Goal: Task Accomplishment & Management: Complete application form

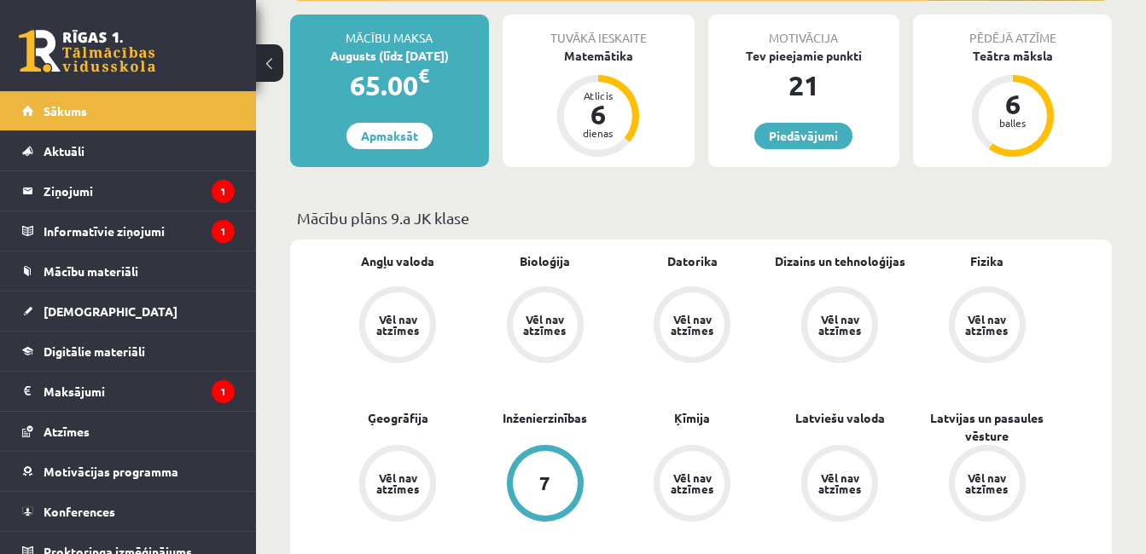
scroll to position [409, 0]
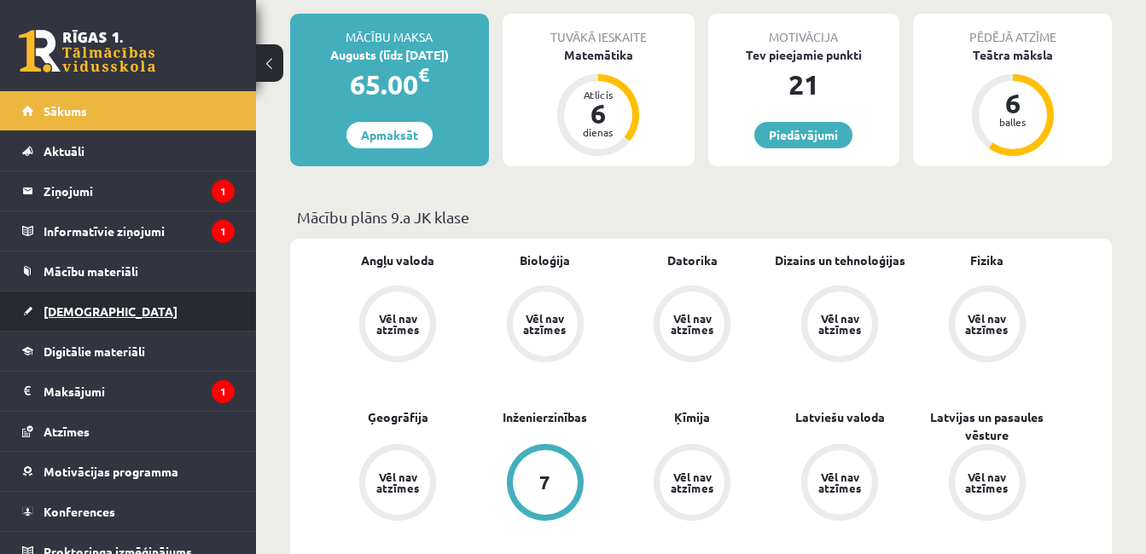
click at [91, 303] on link "[DEMOGRAPHIC_DATA]" at bounding box center [128, 311] width 212 height 39
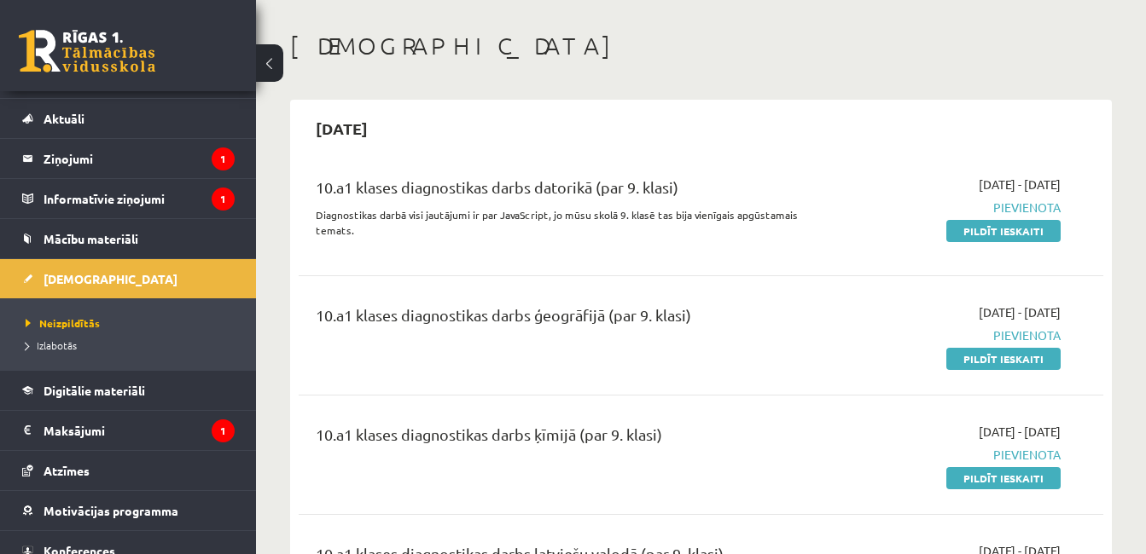
scroll to position [34, 0]
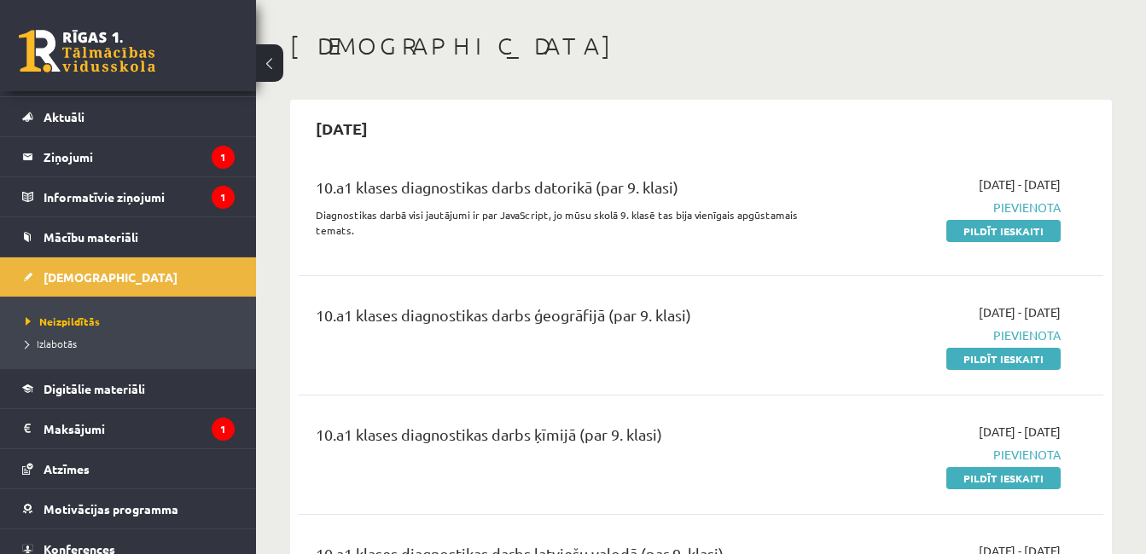
drag, startPoint x: 1155, startPoint y: 26, endPoint x: 1111, endPoint y: 388, distance: 364.4
click at [1111, 388] on div "2025-09-07 10.a1 klases diagnostikas darbs datorikā (par 9. klasi) Diagnostikas…" at bounding box center [700, 496] width 821 height 792
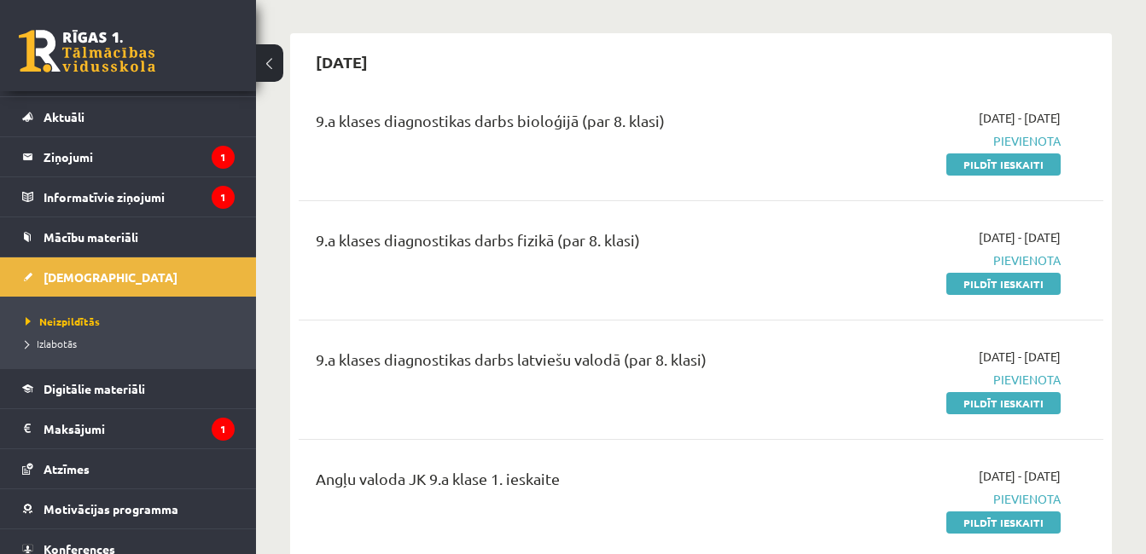
scroll to position [1001, 0]
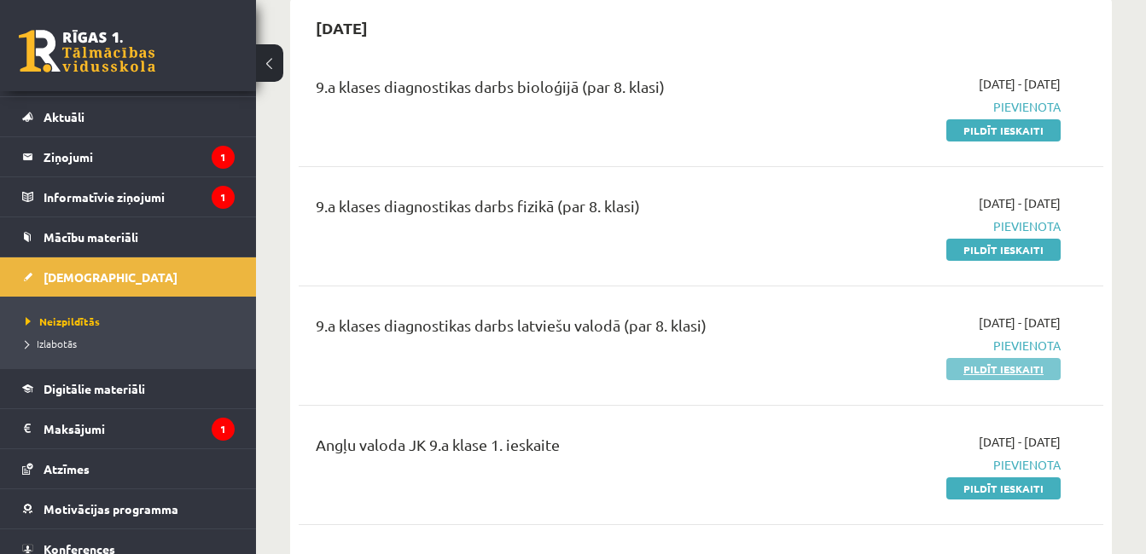
click at [978, 367] on link "Pildīt ieskaiti" at bounding box center [1003, 369] width 114 height 22
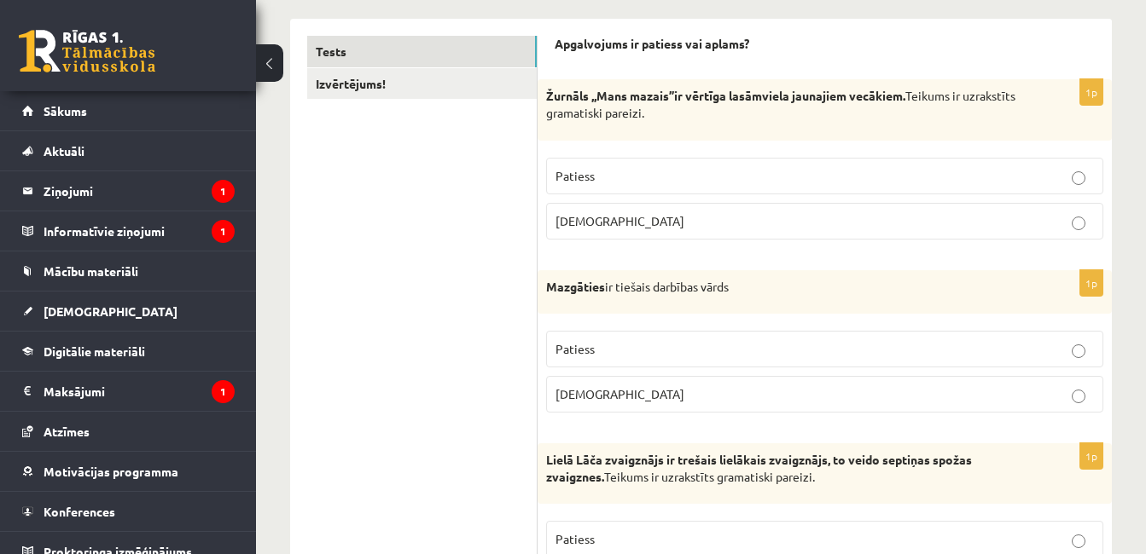
scroll to position [273, 0]
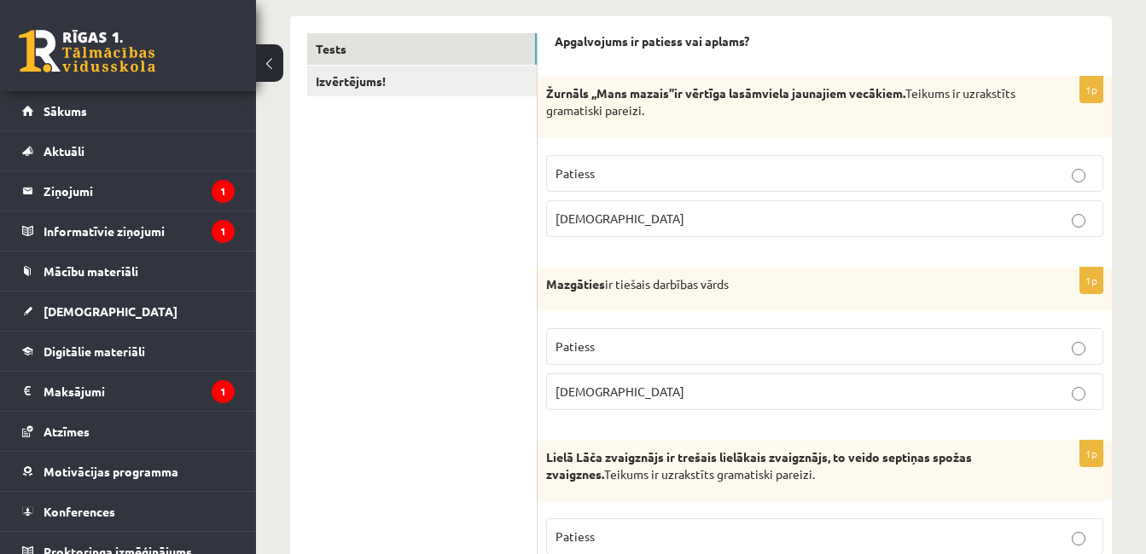
click at [653, 169] on p "Patiess" at bounding box center [824, 174] width 538 height 18
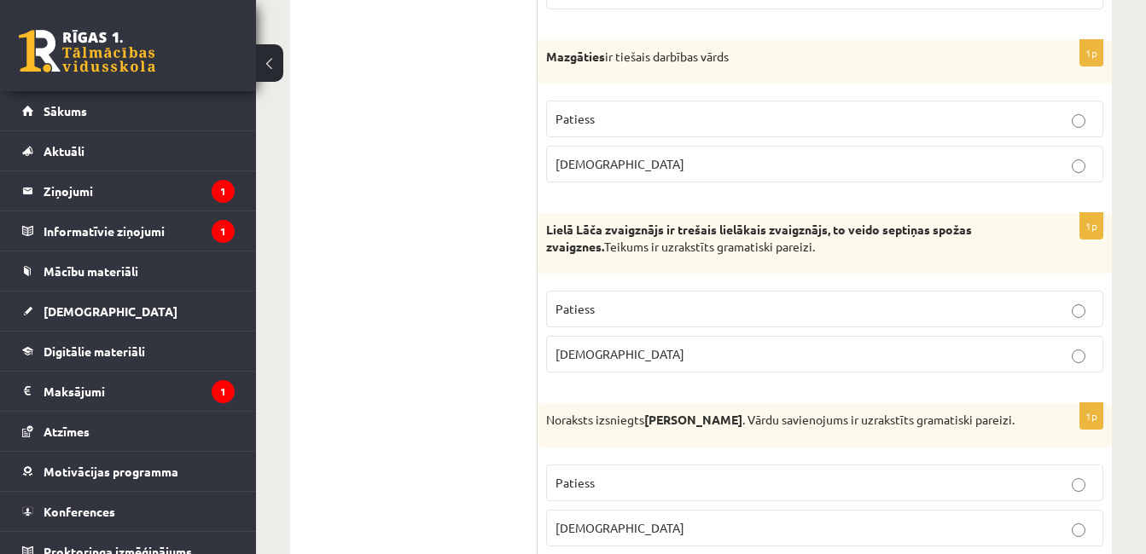
scroll to position [510, 0]
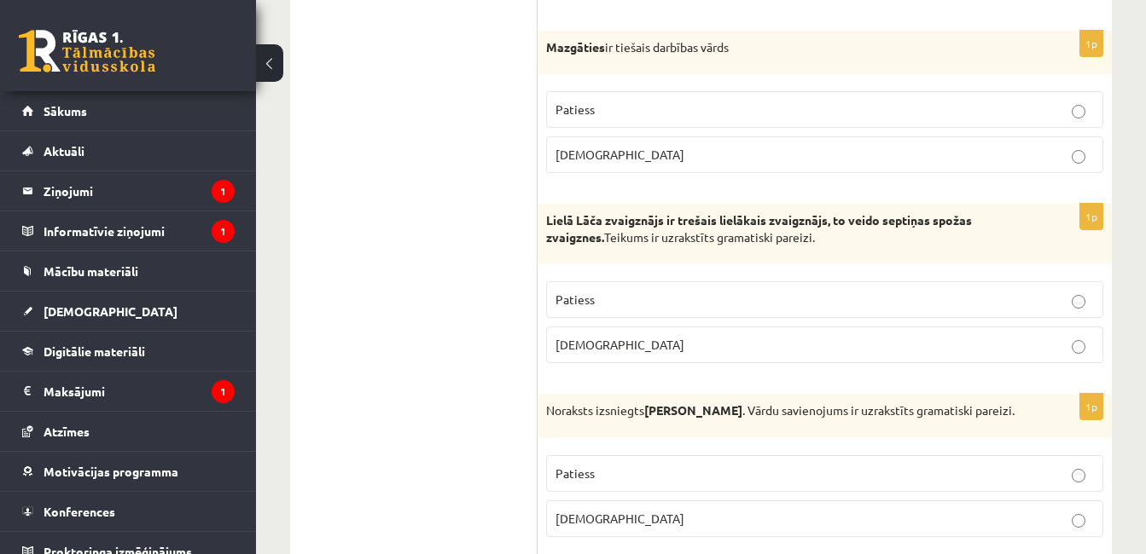
click at [940, 169] on label "Aplams" at bounding box center [824, 154] width 557 height 37
click at [850, 293] on p "Patiess" at bounding box center [824, 300] width 538 height 18
click at [706, 465] on p "Patiess" at bounding box center [824, 474] width 538 height 18
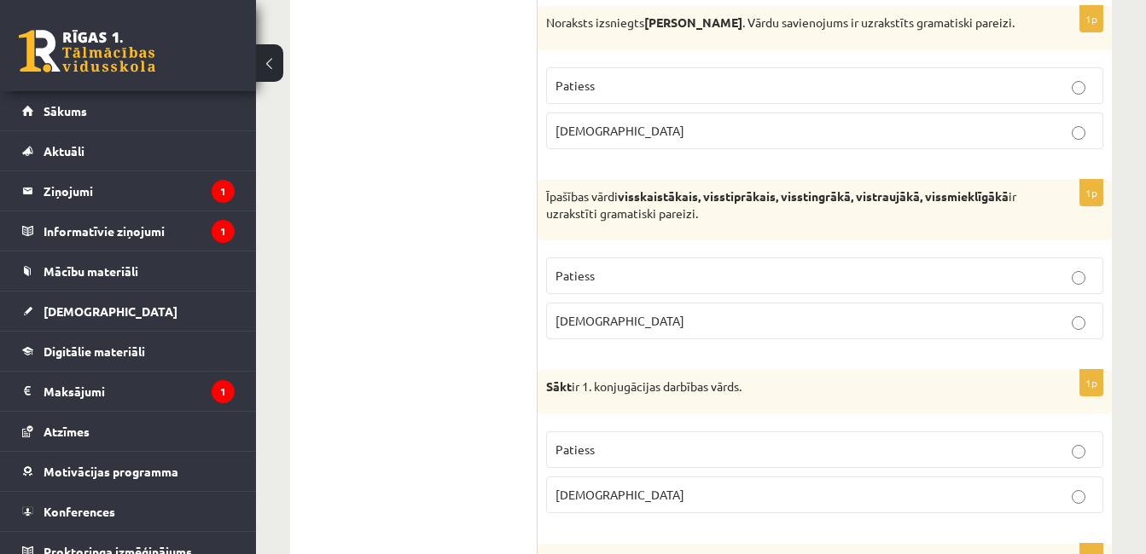
scroll to position [917, 0]
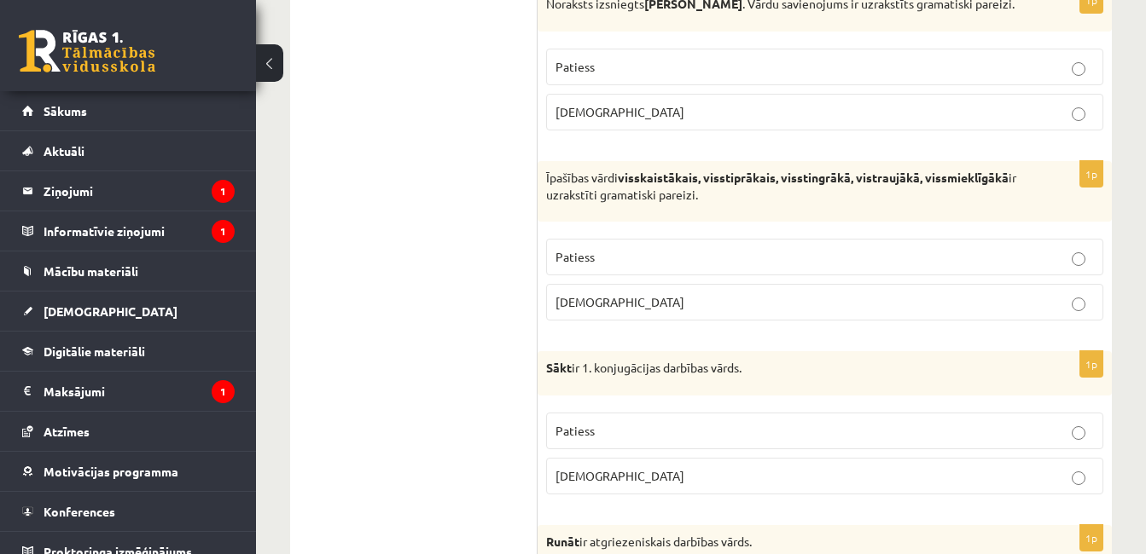
click at [697, 315] on label "Aplams" at bounding box center [824, 302] width 557 height 37
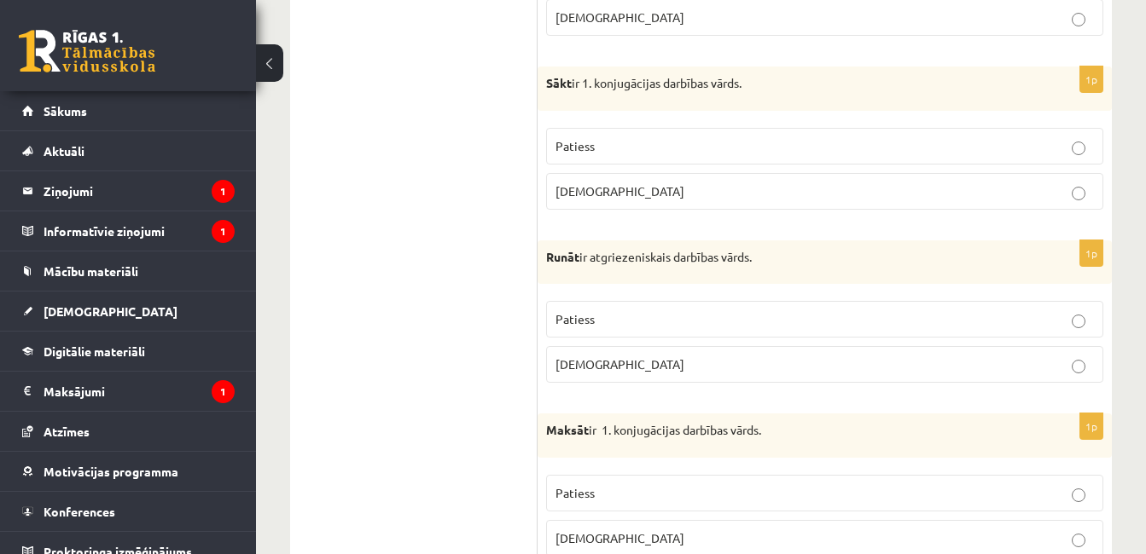
scroll to position [1183, 0]
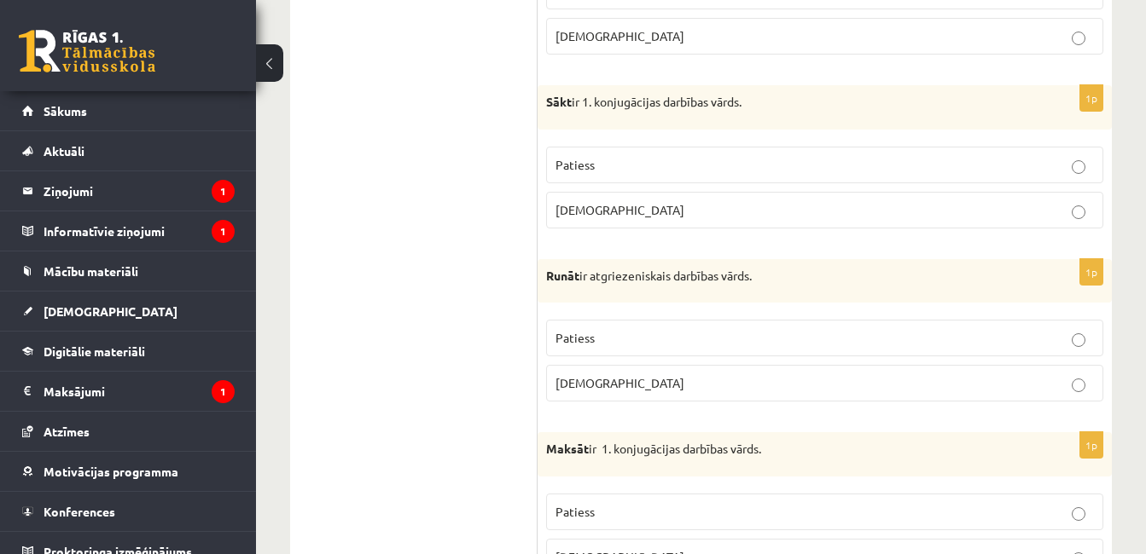
click at [1062, 154] on label "Patiess" at bounding box center [824, 165] width 557 height 37
click at [867, 372] on label "Aplams" at bounding box center [824, 383] width 557 height 37
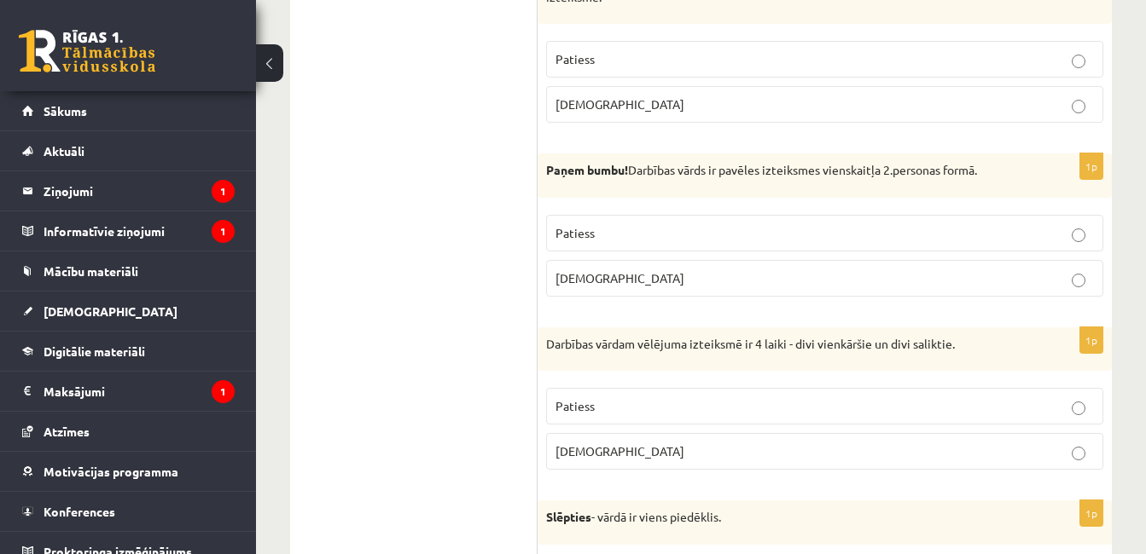
scroll to position [2184, 0]
click at [1145, 544] on div "9.a klases diagnosticējošais darbs latviešu valodā par 8.klases mācību vielu , …" at bounding box center [701, 209] width 890 height 5679
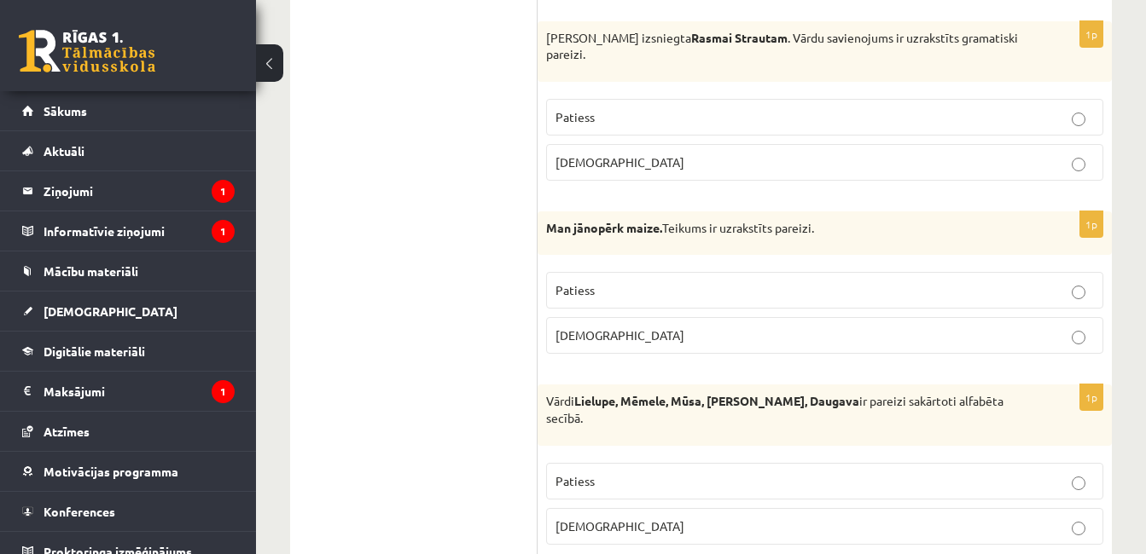
scroll to position [5154, 0]
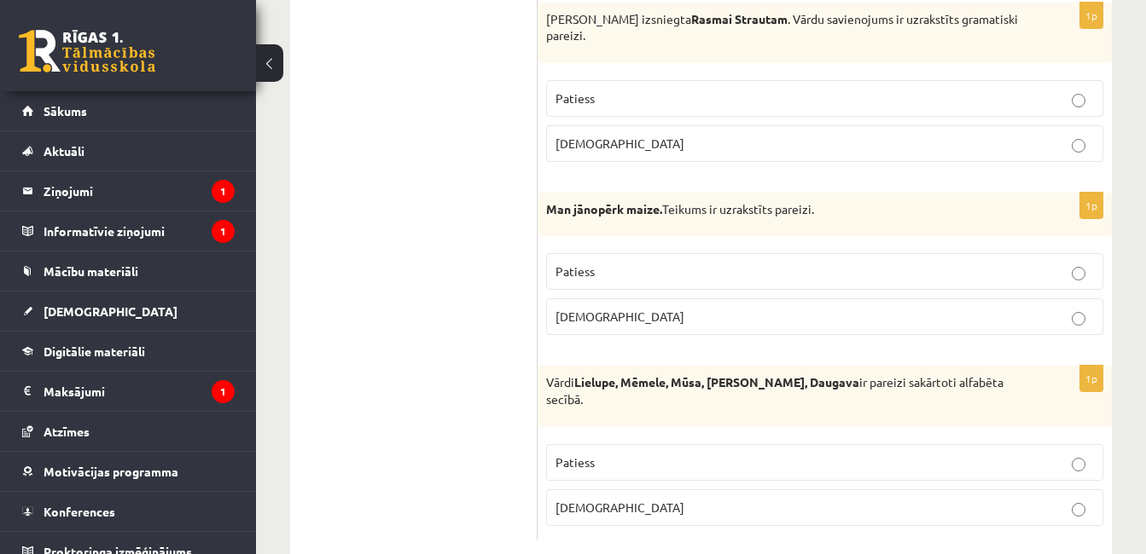
click at [972, 499] on p "Aplams" at bounding box center [824, 508] width 538 height 18
drag, startPoint x: 972, startPoint y: 490, endPoint x: 1123, endPoint y: 499, distance: 152.1
click at [910, 266] on p "Patiess" at bounding box center [824, 272] width 538 height 18
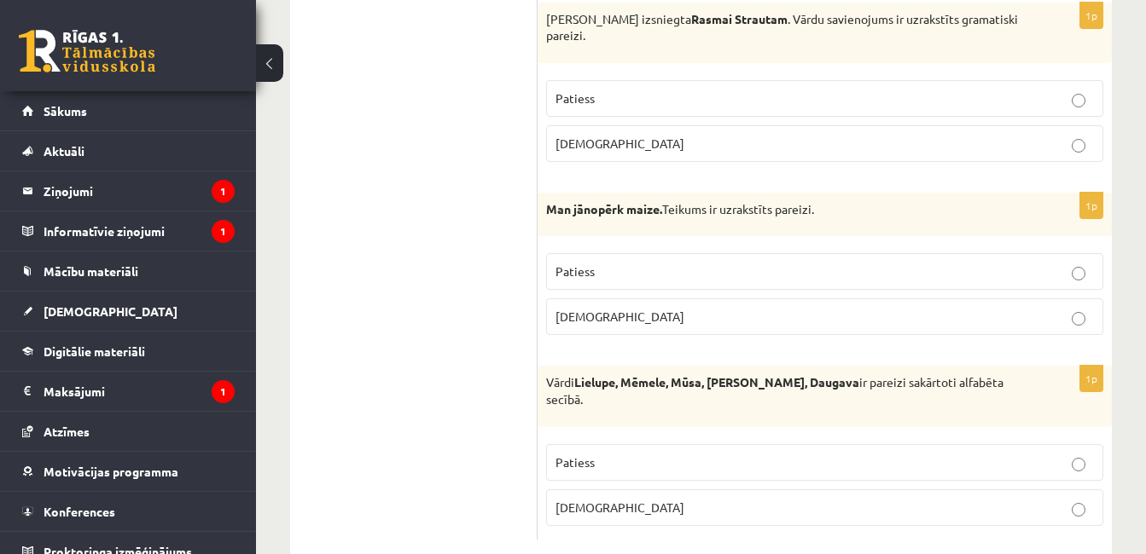
click at [873, 142] on p "Aplams" at bounding box center [824, 144] width 538 height 18
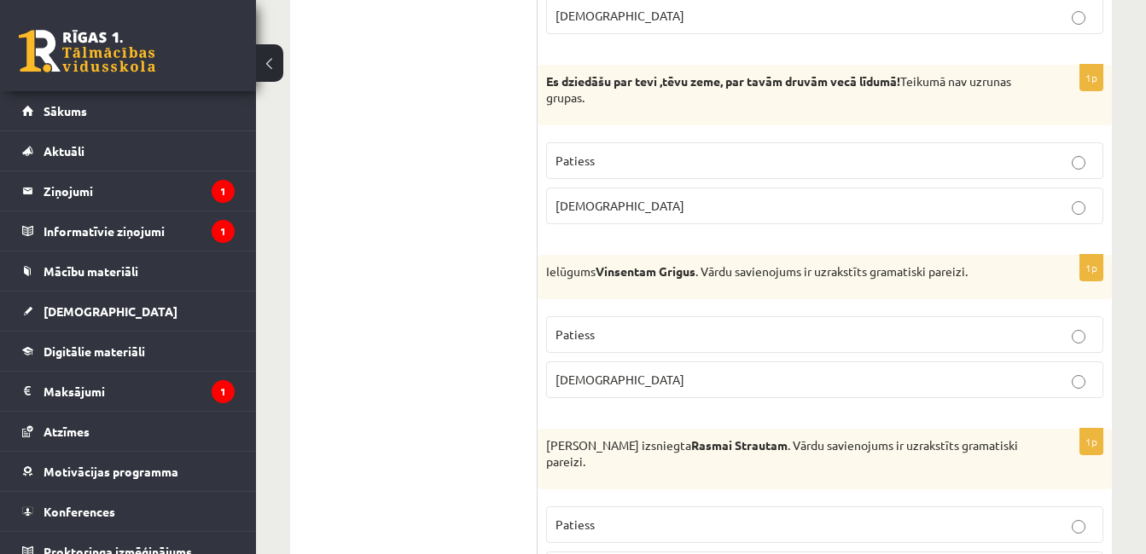
scroll to position [4718, 0]
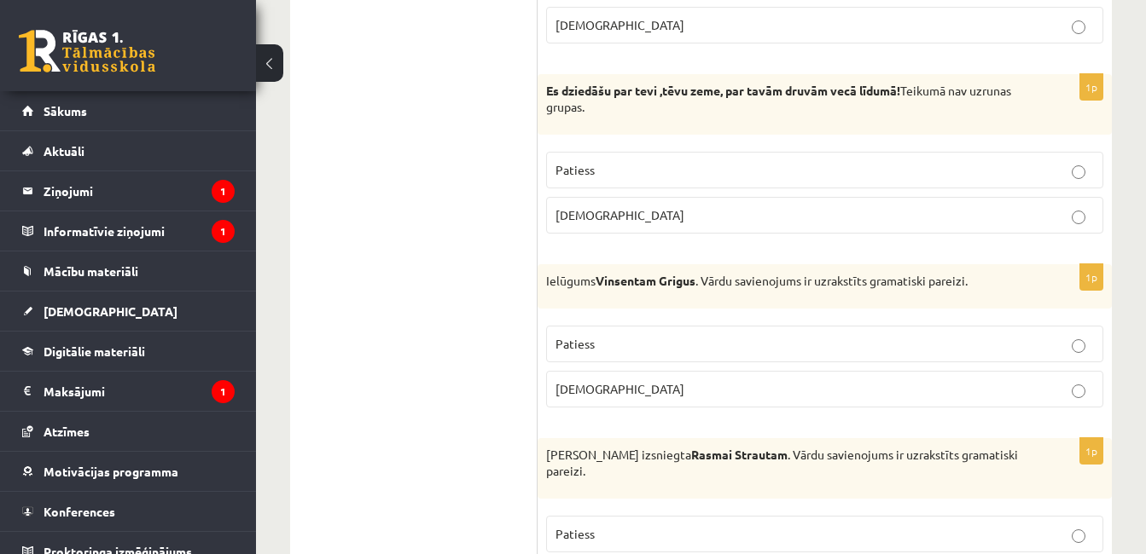
click at [927, 344] on label "Patiess" at bounding box center [824, 344] width 557 height 37
click at [957, 179] on p "Patiess" at bounding box center [824, 170] width 538 height 18
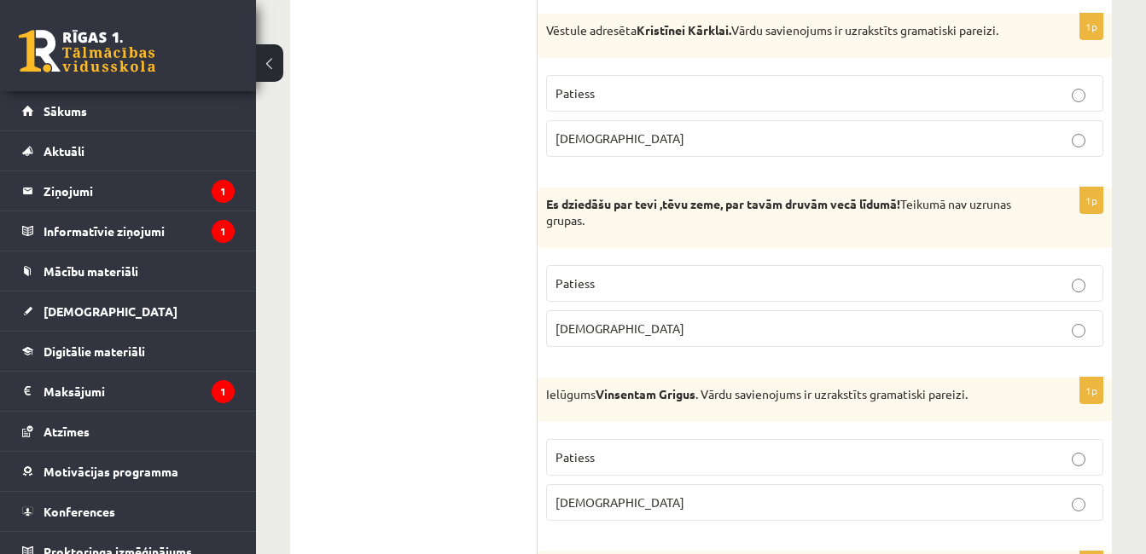
scroll to position [4595, 0]
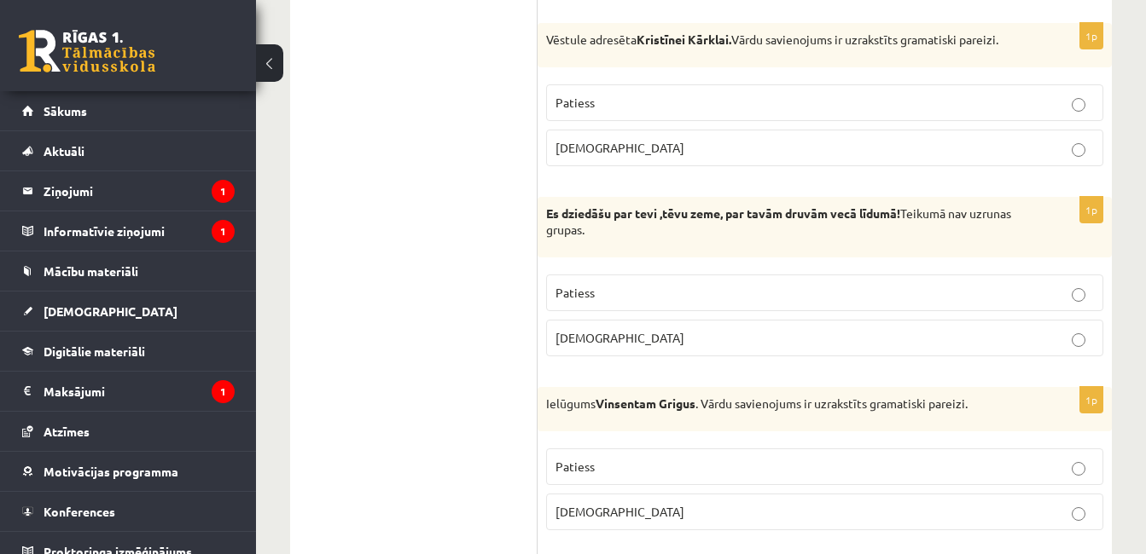
click at [1024, 347] on p "Aplams" at bounding box center [824, 338] width 538 height 18
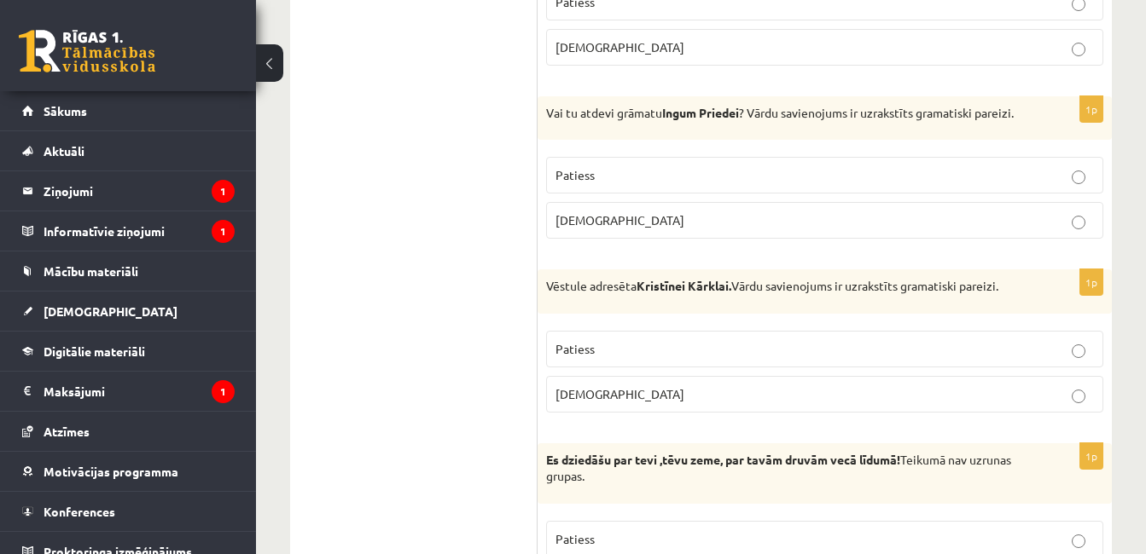
scroll to position [4339, 0]
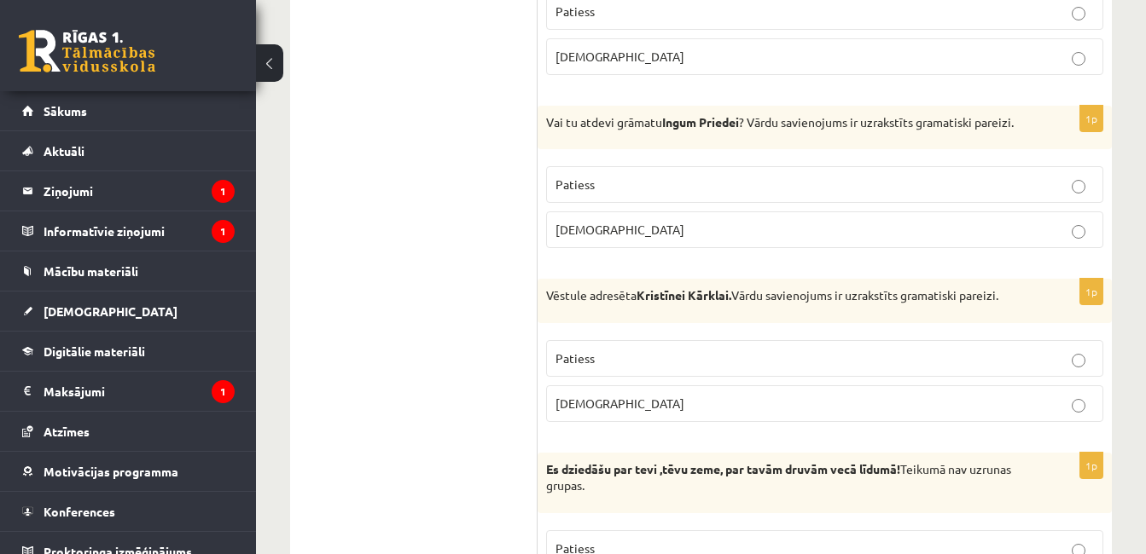
click at [931, 352] on fieldset "Patiess Aplams" at bounding box center [824, 380] width 557 height 96
click at [931, 361] on label "Patiess" at bounding box center [824, 358] width 557 height 37
click at [872, 194] on p "Patiess" at bounding box center [824, 185] width 538 height 18
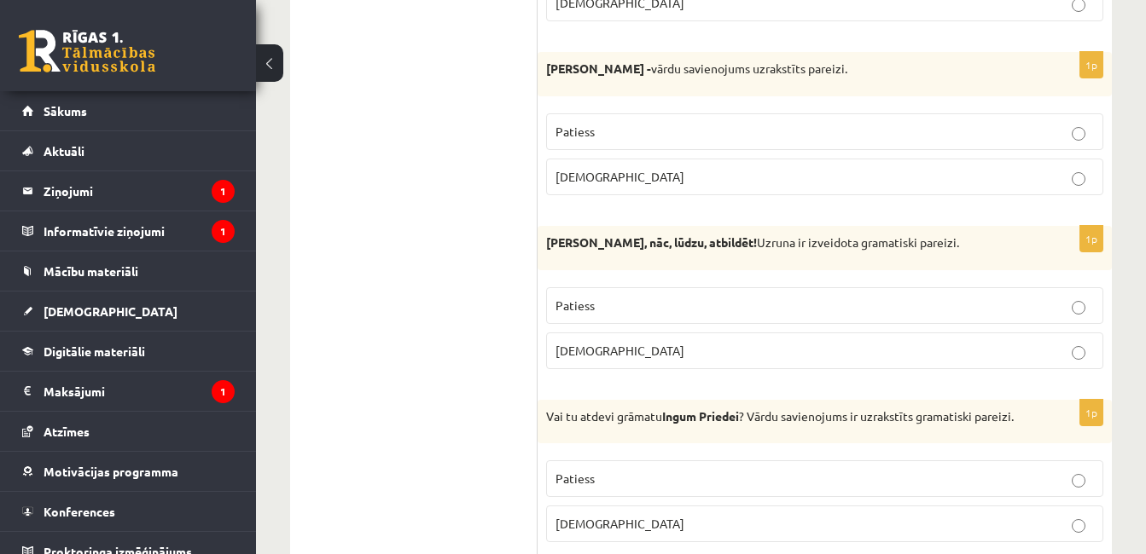
scroll to position [4036, 0]
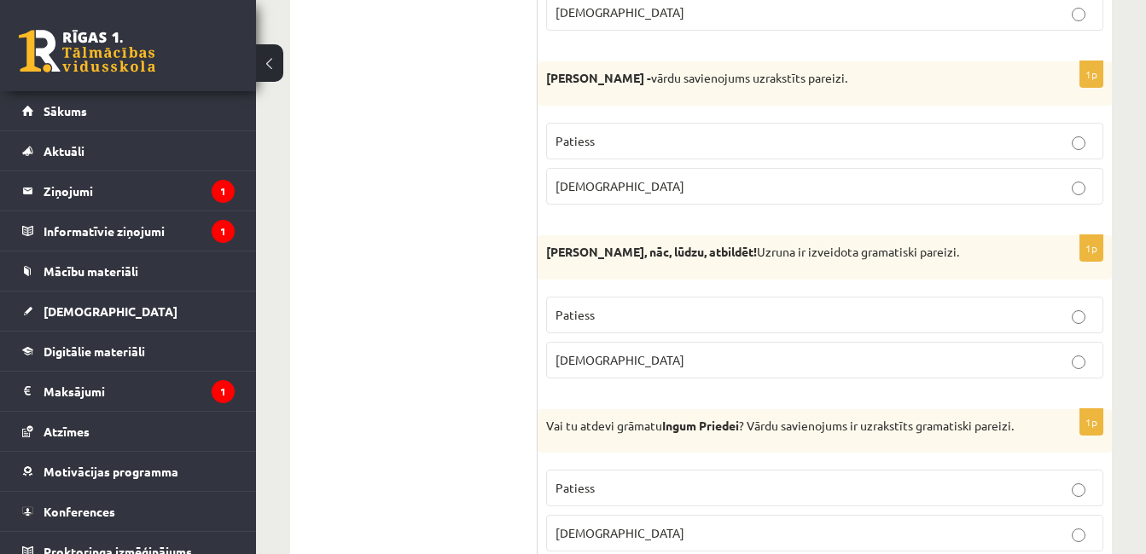
click at [905, 360] on p "Aplams" at bounding box center [824, 360] width 538 height 18
click at [898, 138] on p "Patiess" at bounding box center [824, 141] width 538 height 18
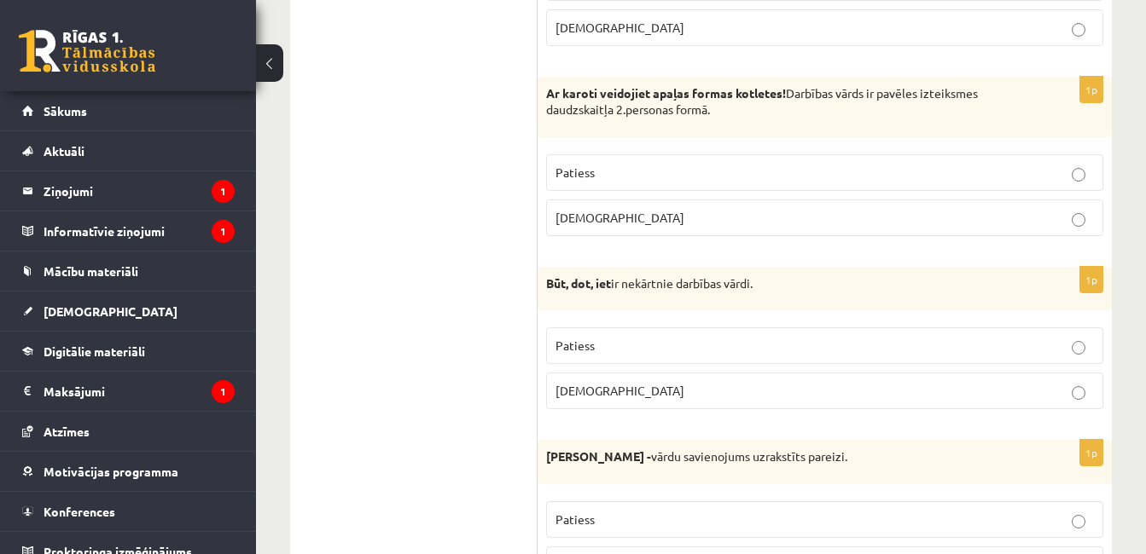
scroll to position [3647, 0]
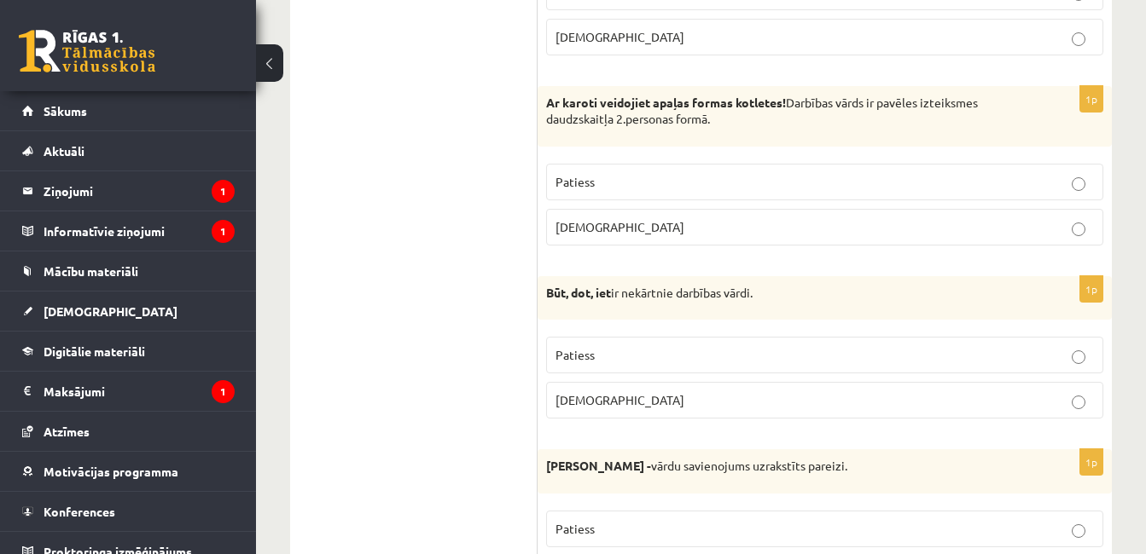
drag, startPoint x: 1151, startPoint y: 401, endPoint x: 432, endPoint y: 286, distance: 728.2
click at [584, 343] on label "Patiess" at bounding box center [824, 355] width 557 height 37
click at [710, 183] on p "Patiess" at bounding box center [824, 182] width 538 height 18
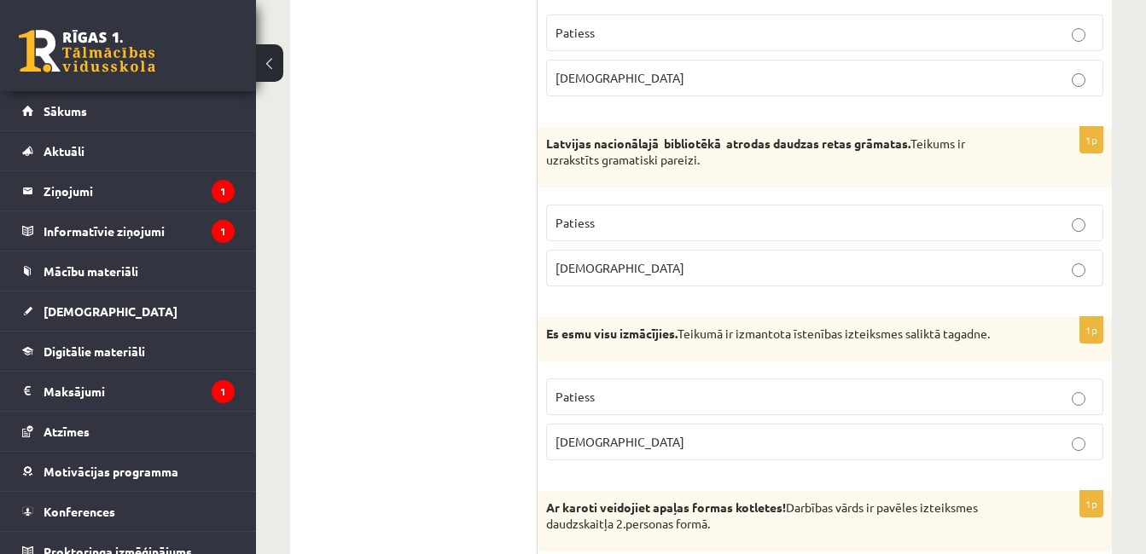
scroll to position [3276, 0]
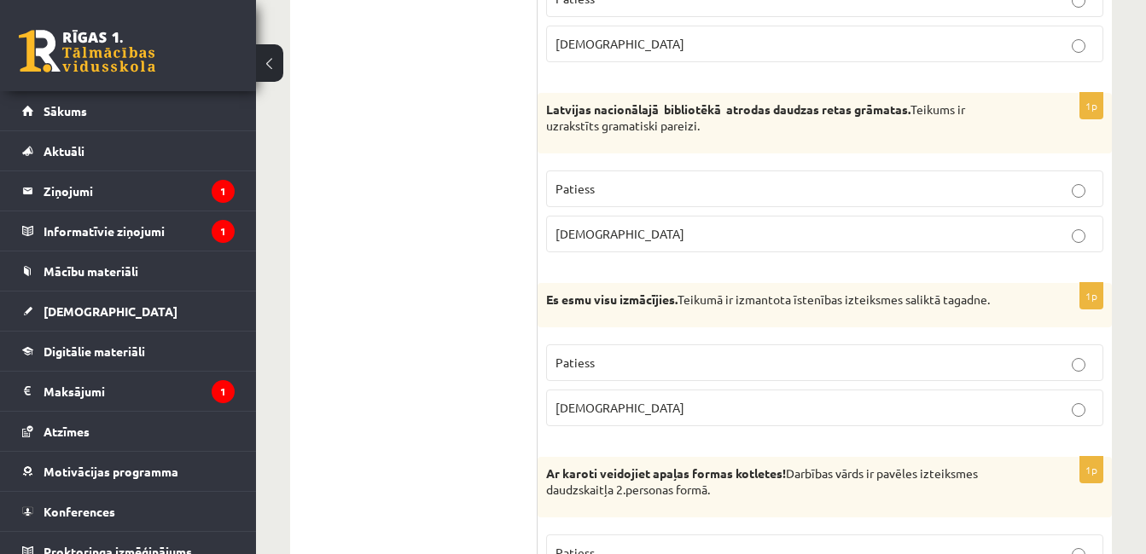
click at [909, 367] on p "Patiess" at bounding box center [824, 363] width 538 height 18
click at [852, 183] on p "Patiess" at bounding box center [824, 189] width 538 height 18
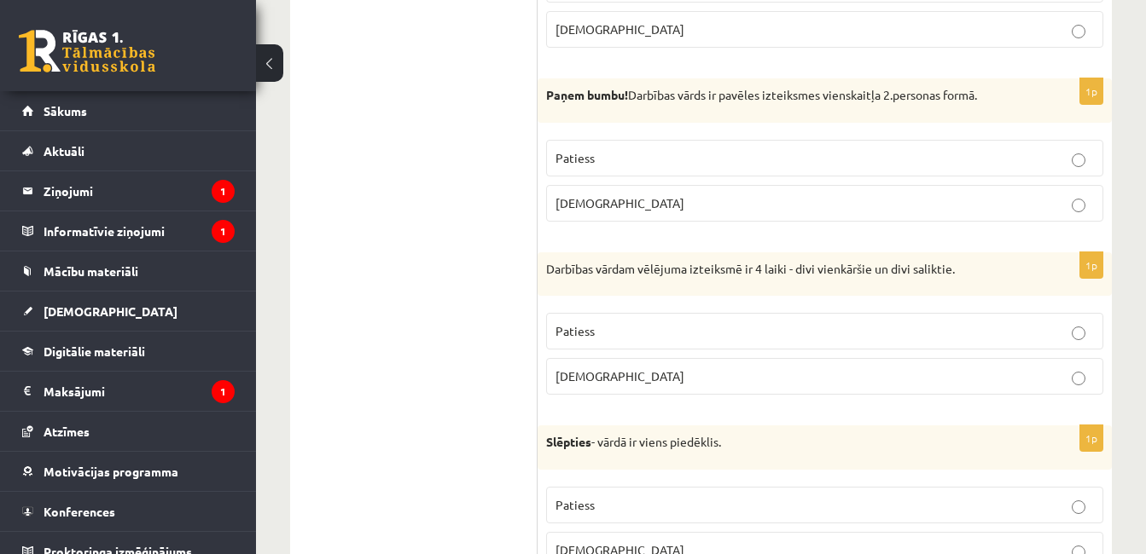
scroll to position [2266, 0]
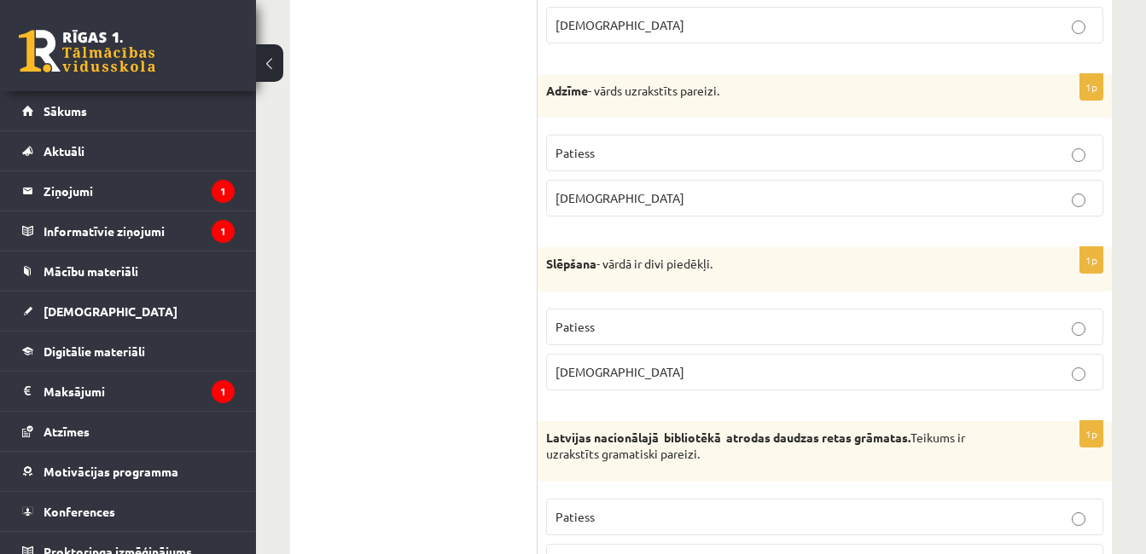
scroll to position [3039, 0]
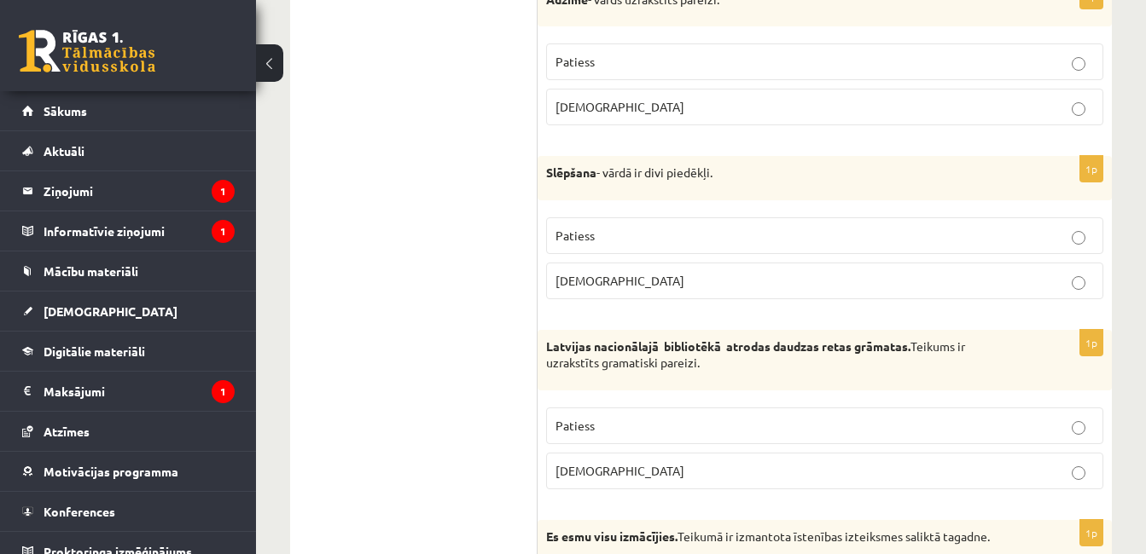
click at [1008, 272] on p "Aplams" at bounding box center [824, 281] width 538 height 18
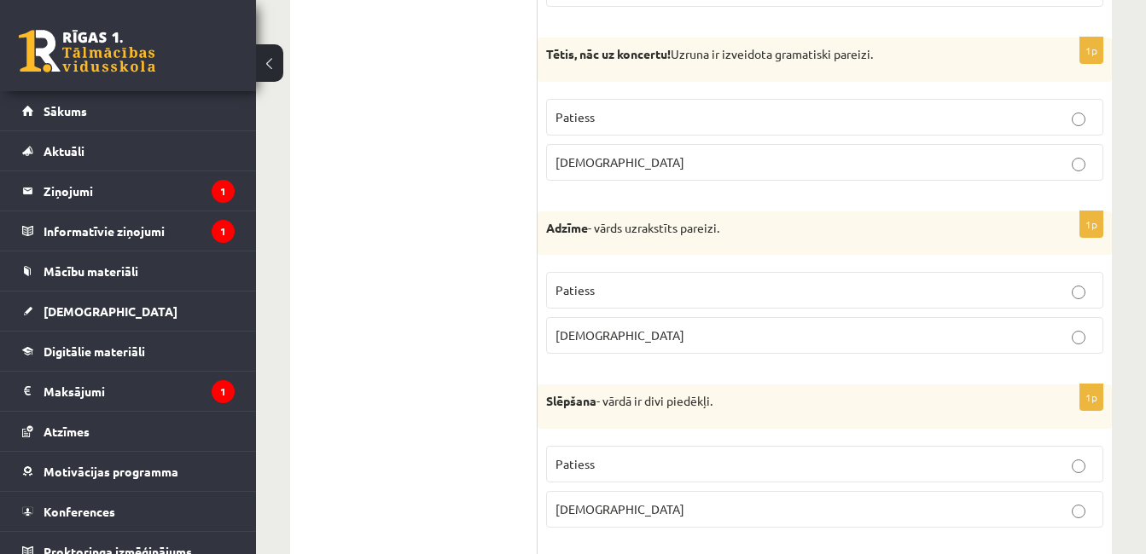
scroll to position [2800, 0]
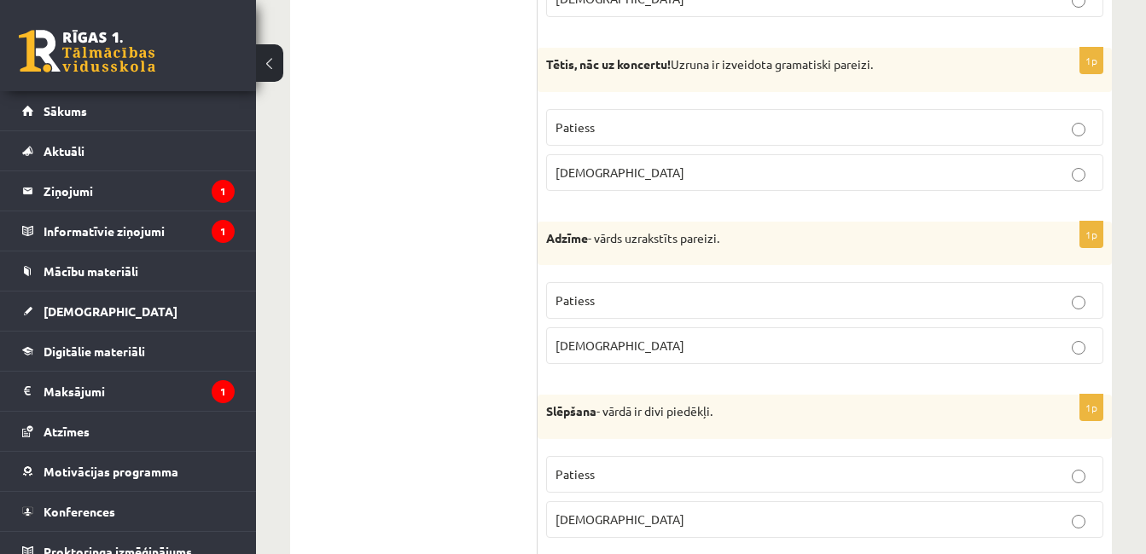
click at [734, 345] on p "Aplams" at bounding box center [824, 346] width 538 height 18
click at [756, 160] on label "Aplams" at bounding box center [824, 172] width 557 height 37
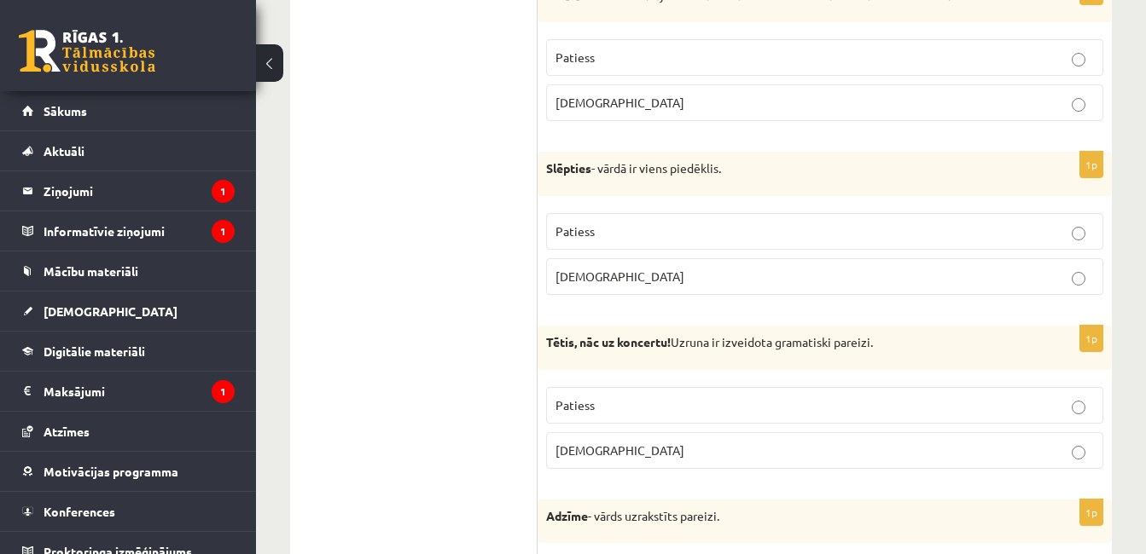
scroll to position [2493, 0]
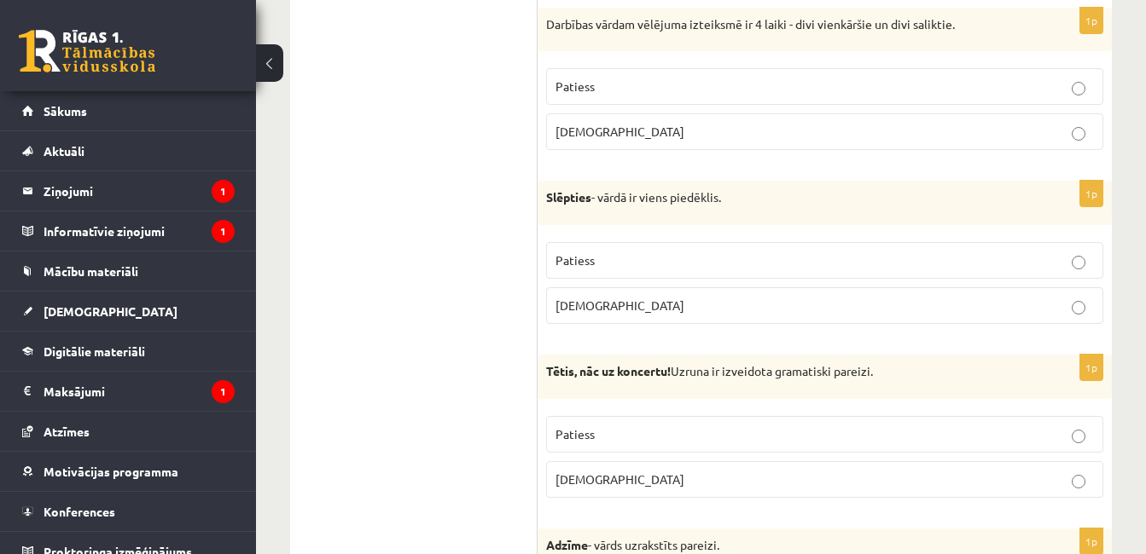
click at [768, 250] on label "Patiess" at bounding box center [824, 260] width 557 height 37
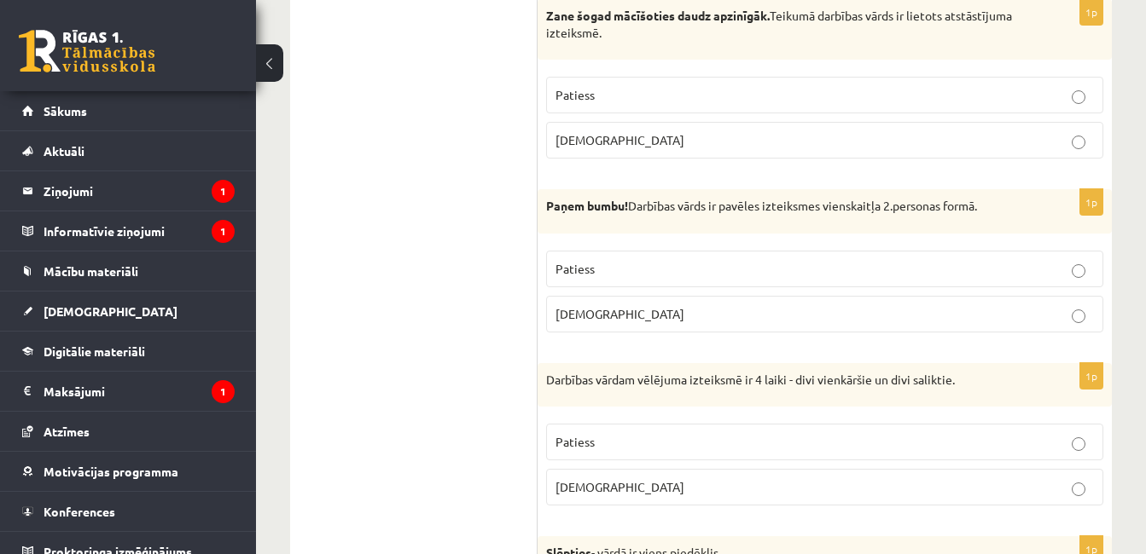
scroll to position [2118, 0]
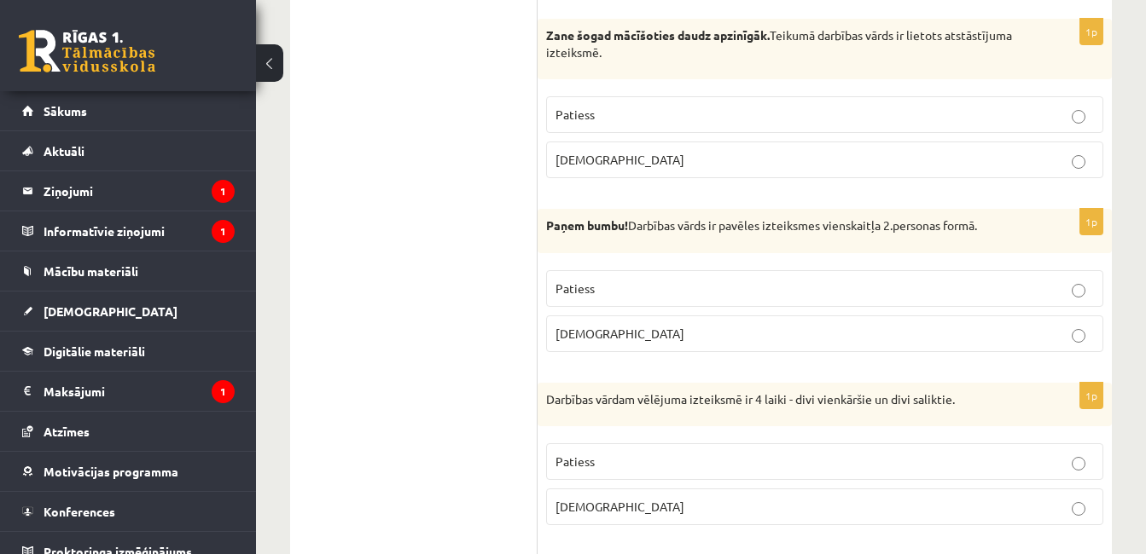
click at [855, 459] on p "Patiess" at bounding box center [824, 462] width 538 height 18
click at [885, 286] on p "Patiess" at bounding box center [824, 289] width 538 height 18
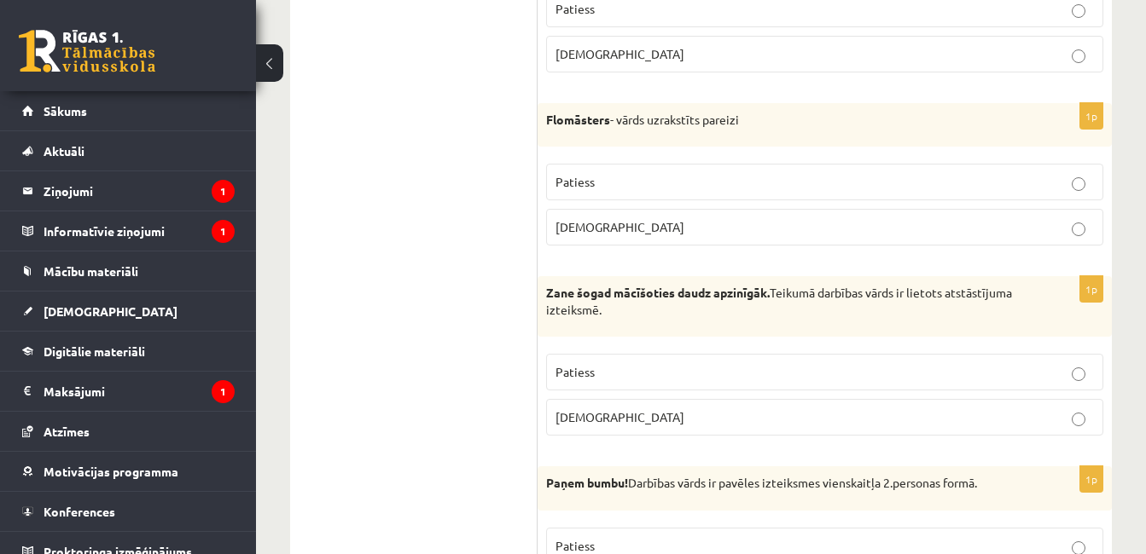
scroll to position [1845, 0]
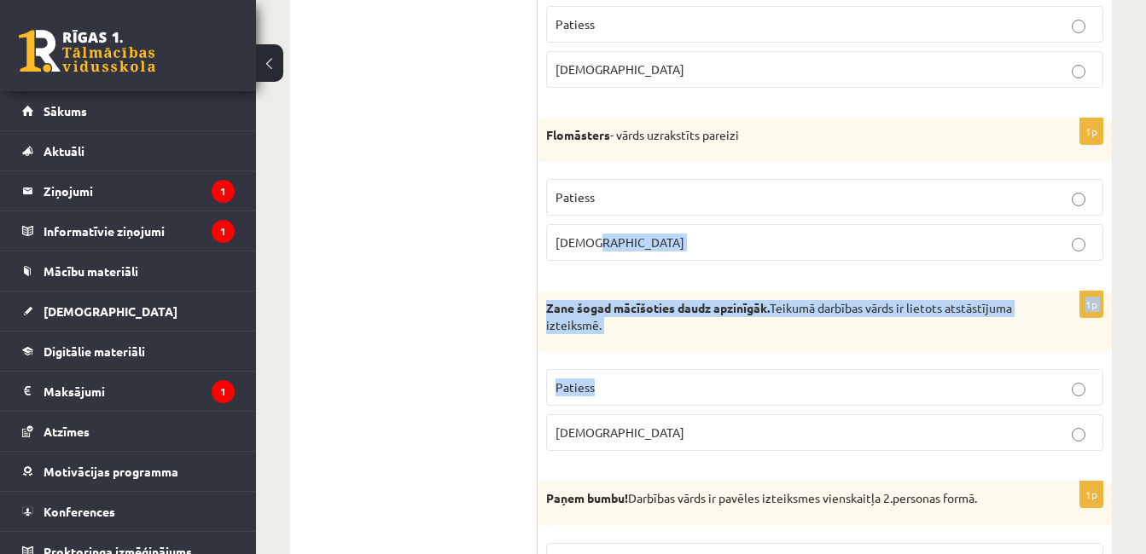
drag, startPoint x: 797, startPoint y: 381, endPoint x: 941, endPoint y: 261, distance: 187.7
drag, startPoint x: 941, startPoint y: 261, endPoint x: 951, endPoint y: 380, distance: 119.9
click at [951, 380] on p "Patiess" at bounding box center [824, 388] width 538 height 18
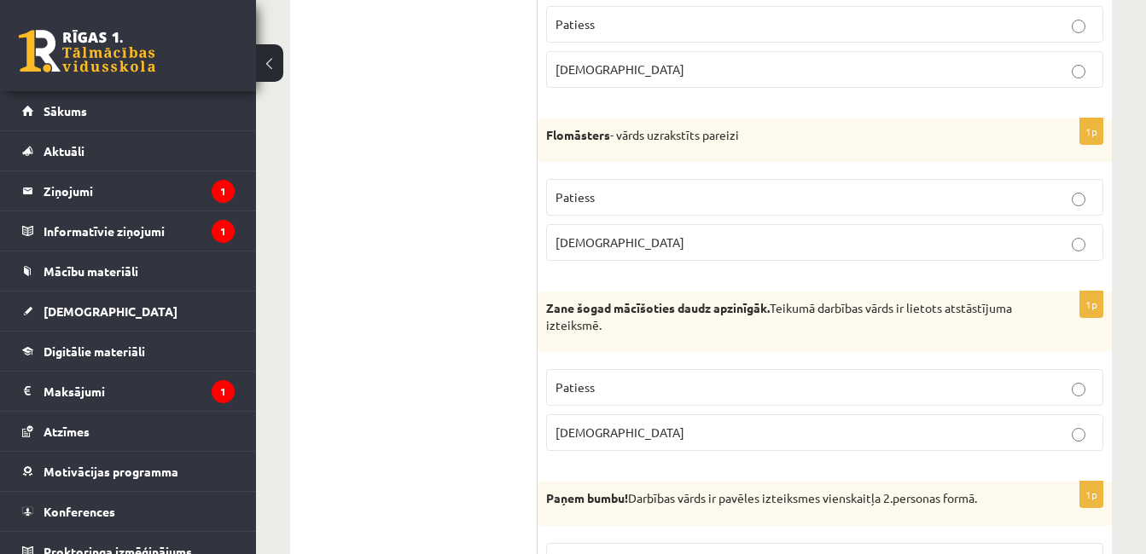
click at [950, 380] on p "Patiess" at bounding box center [824, 388] width 538 height 18
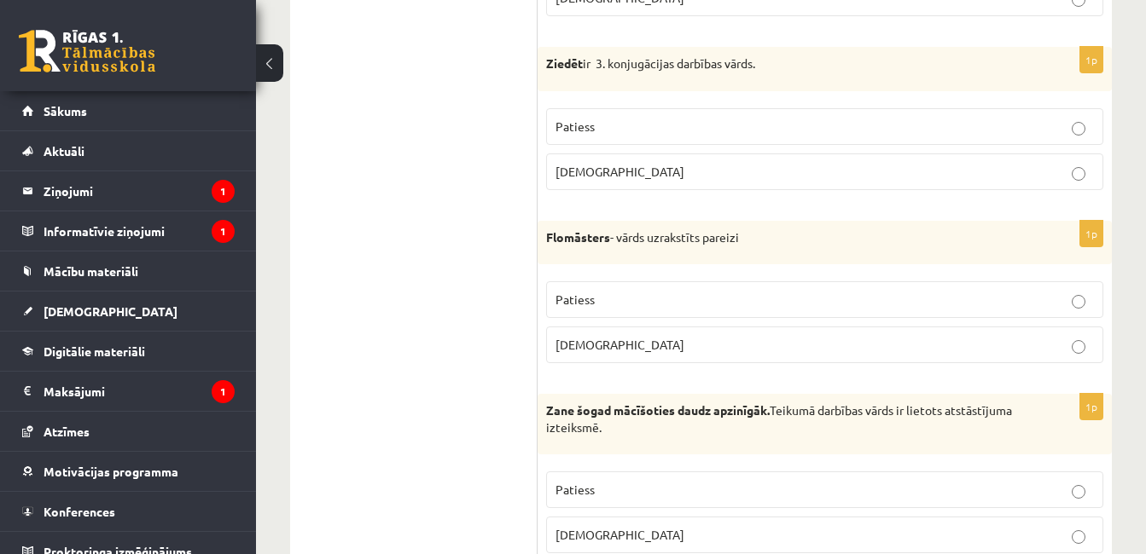
scroll to position [1709, 0]
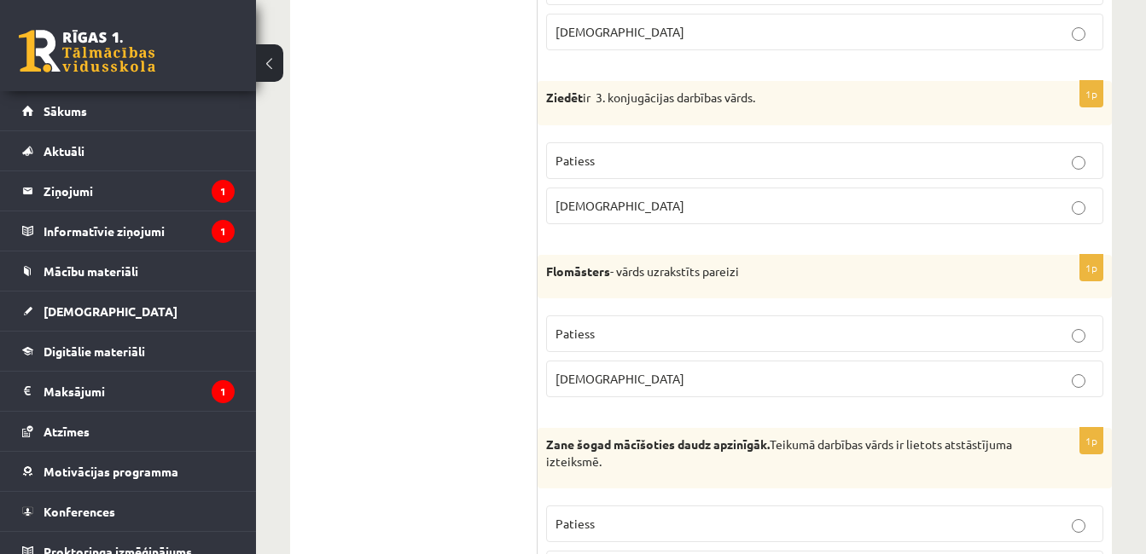
click at [771, 328] on p "Patiess" at bounding box center [824, 334] width 538 height 18
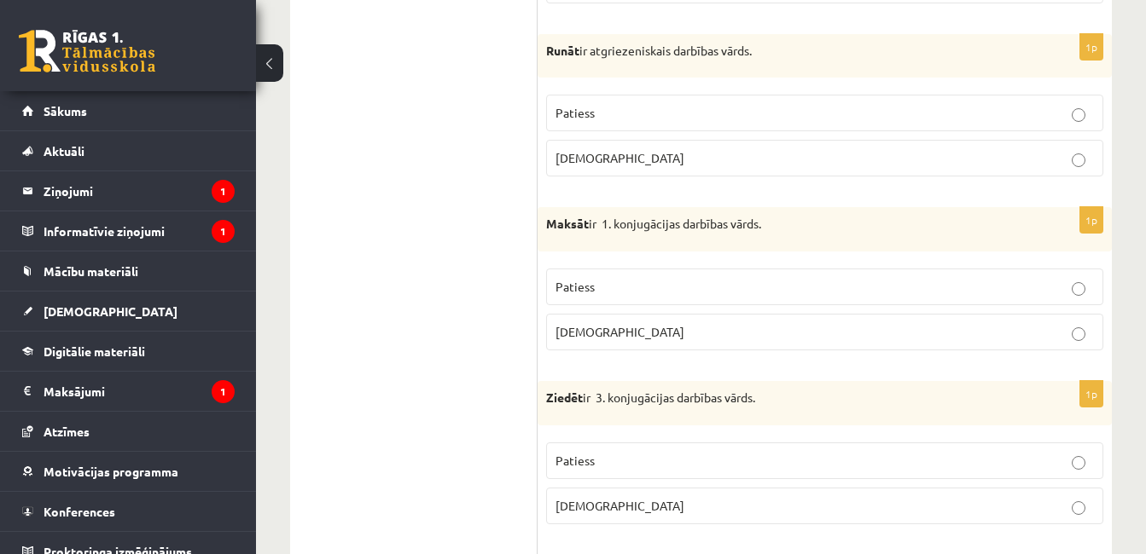
scroll to position [1401, 0]
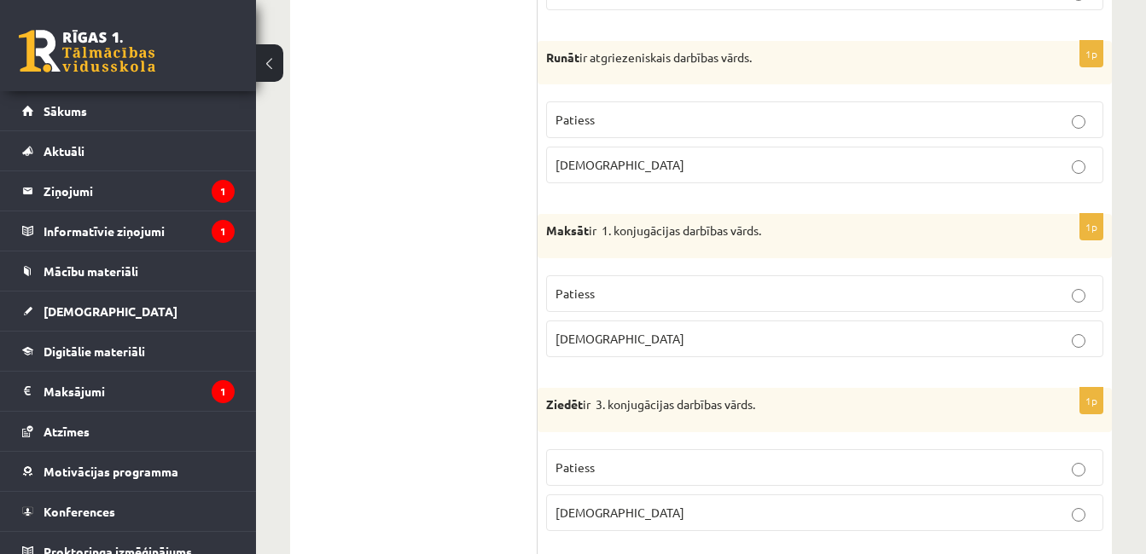
click at [767, 463] on p "Patiess" at bounding box center [824, 468] width 538 height 18
click at [978, 310] on label "Patiess" at bounding box center [824, 294] width 557 height 37
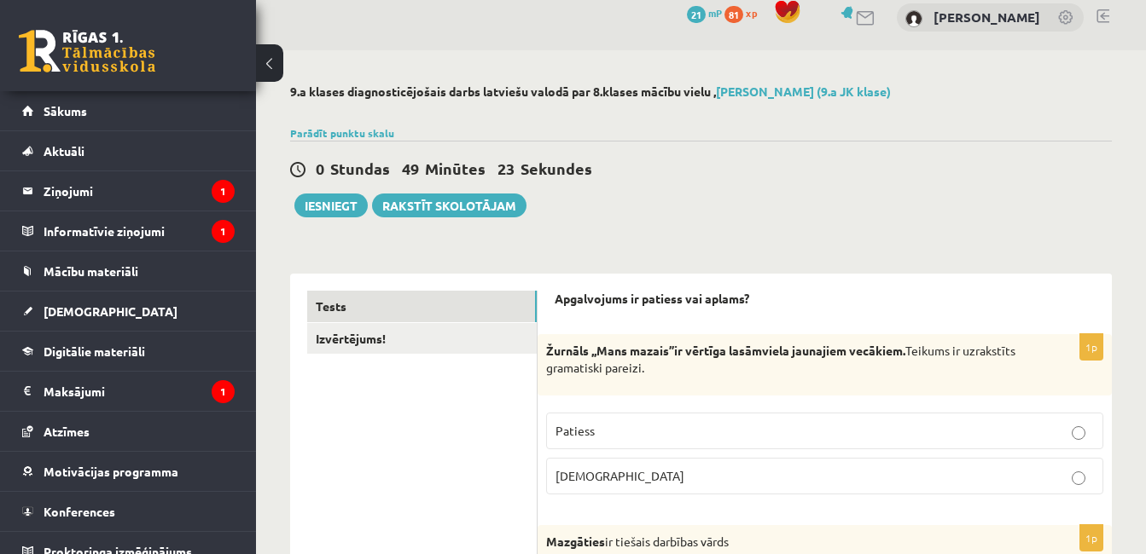
scroll to position [0, 0]
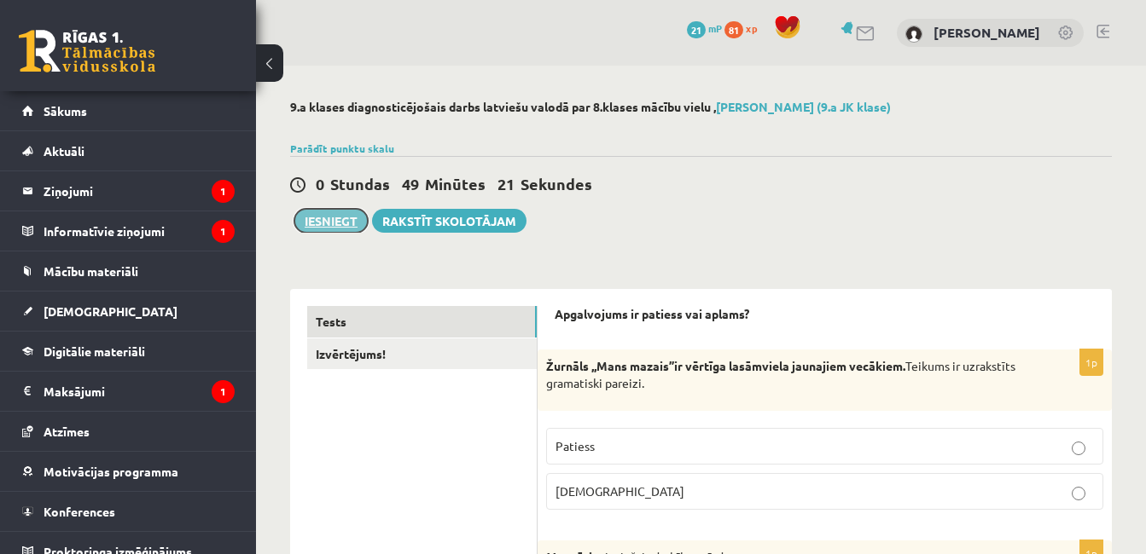
click at [323, 220] on button "Iesniegt" at bounding box center [330, 221] width 73 height 24
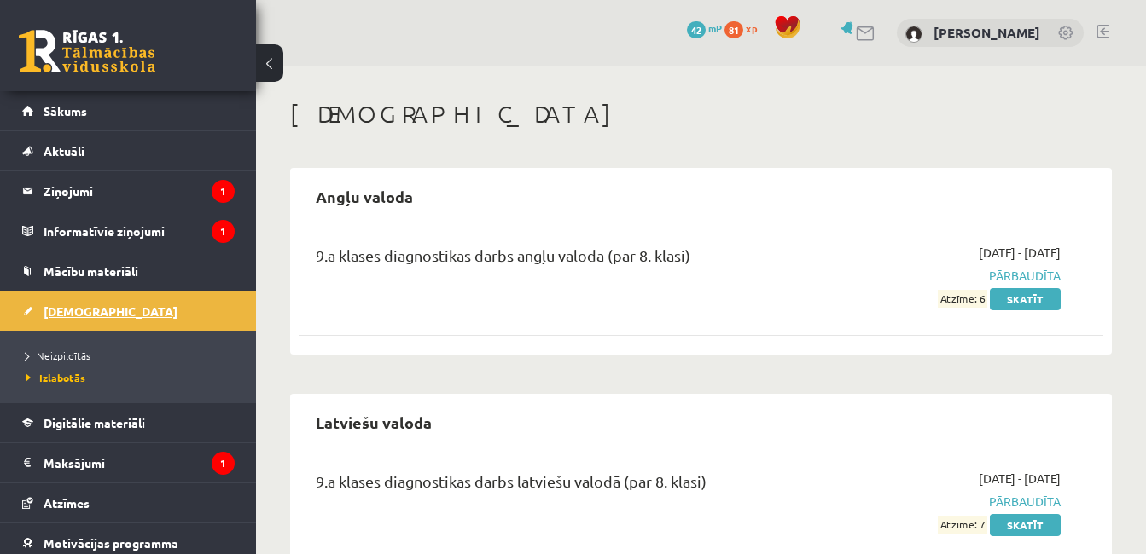
click at [96, 313] on link "[DEMOGRAPHIC_DATA]" at bounding box center [128, 311] width 212 height 39
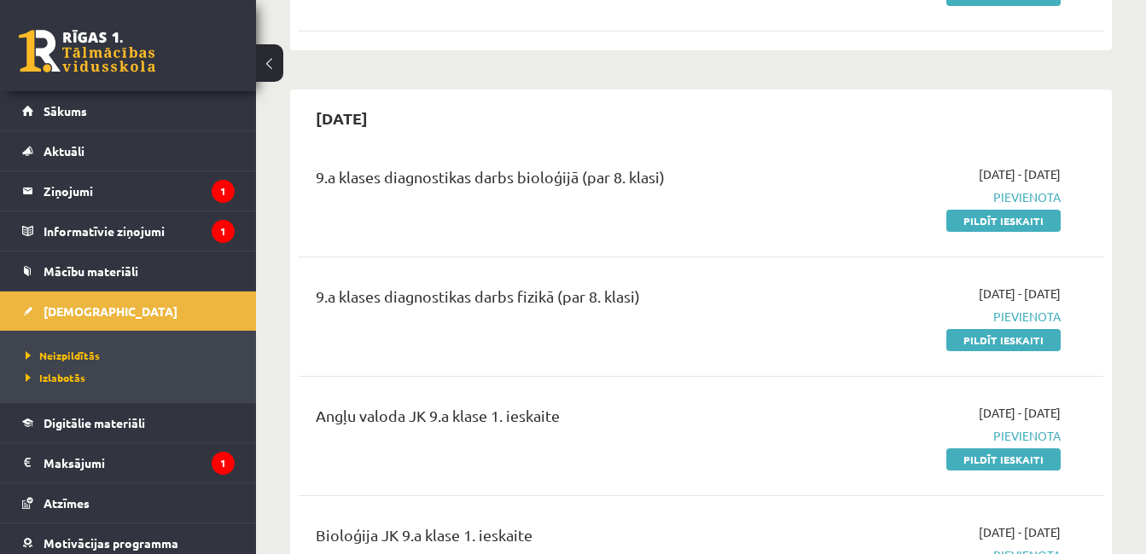
scroll to position [966, 0]
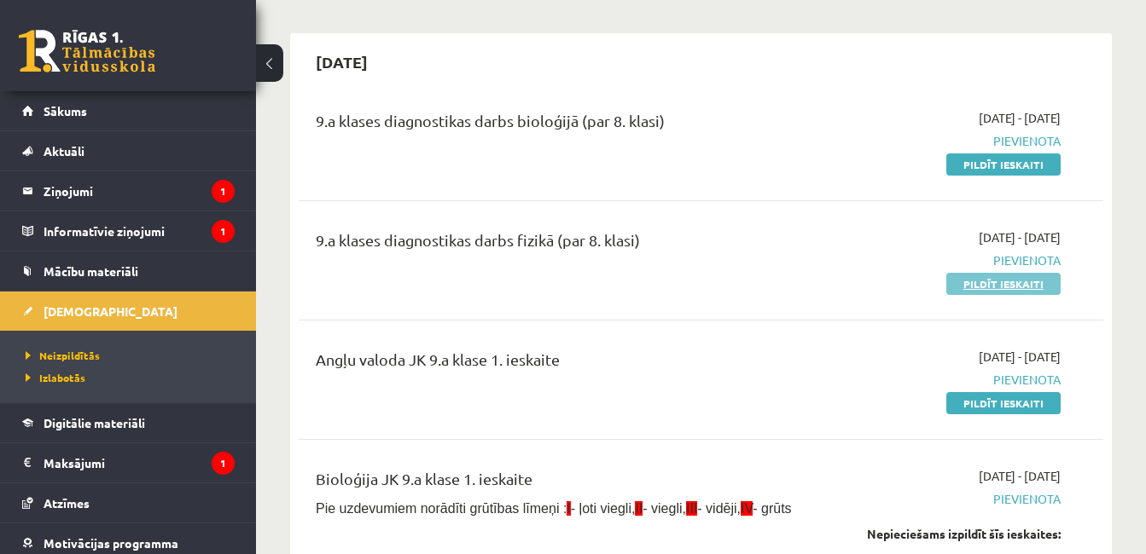
click at [973, 285] on link "Pildīt ieskaiti" at bounding box center [1003, 284] width 114 height 22
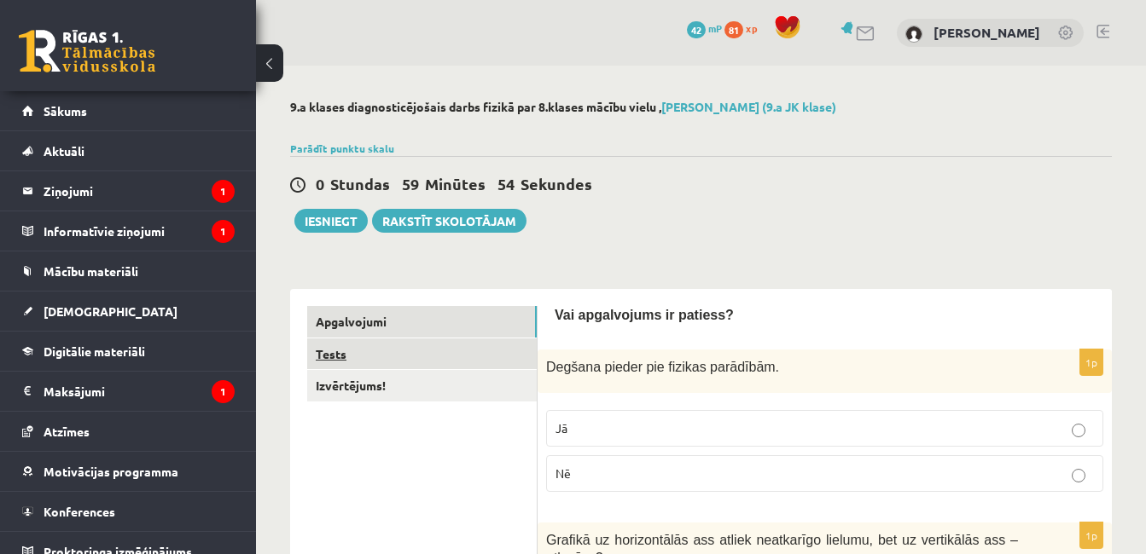
click at [476, 357] on link "Tests" at bounding box center [421, 355] width 229 height 32
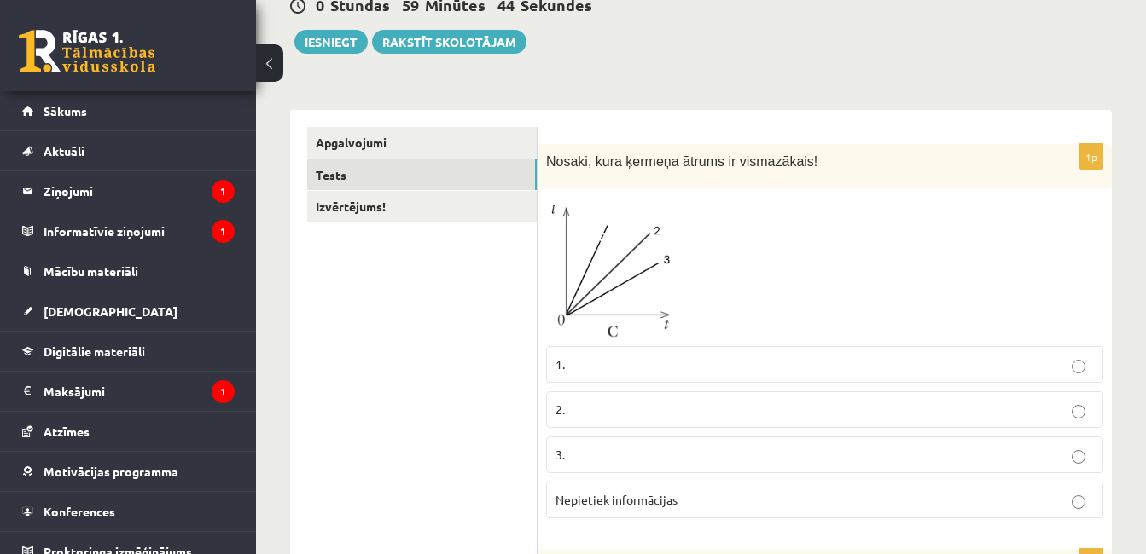
scroll to position [136, 0]
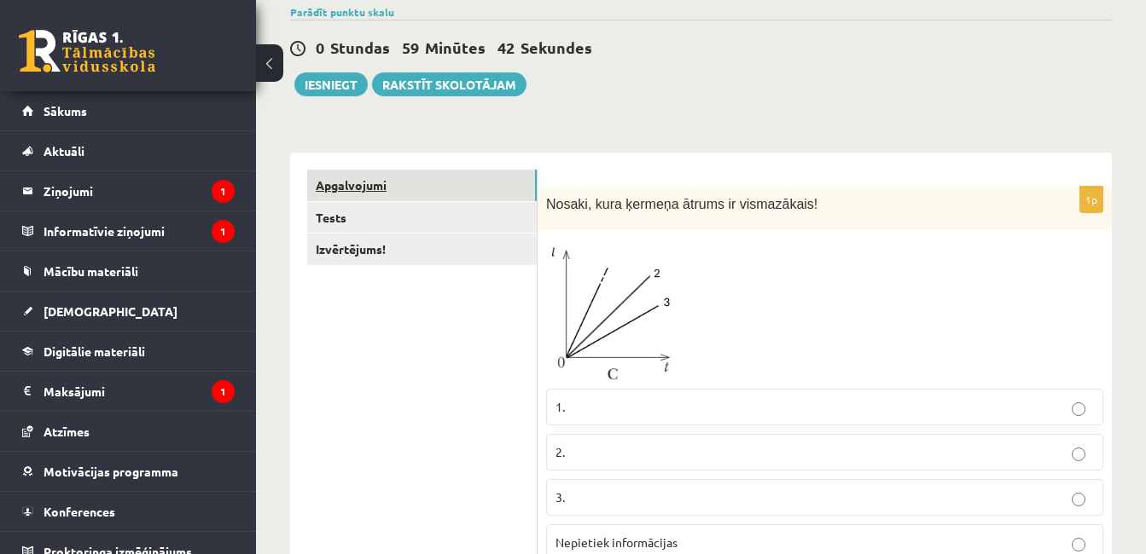
click at [511, 180] on link "Apgalvojumi" at bounding box center [421, 186] width 229 height 32
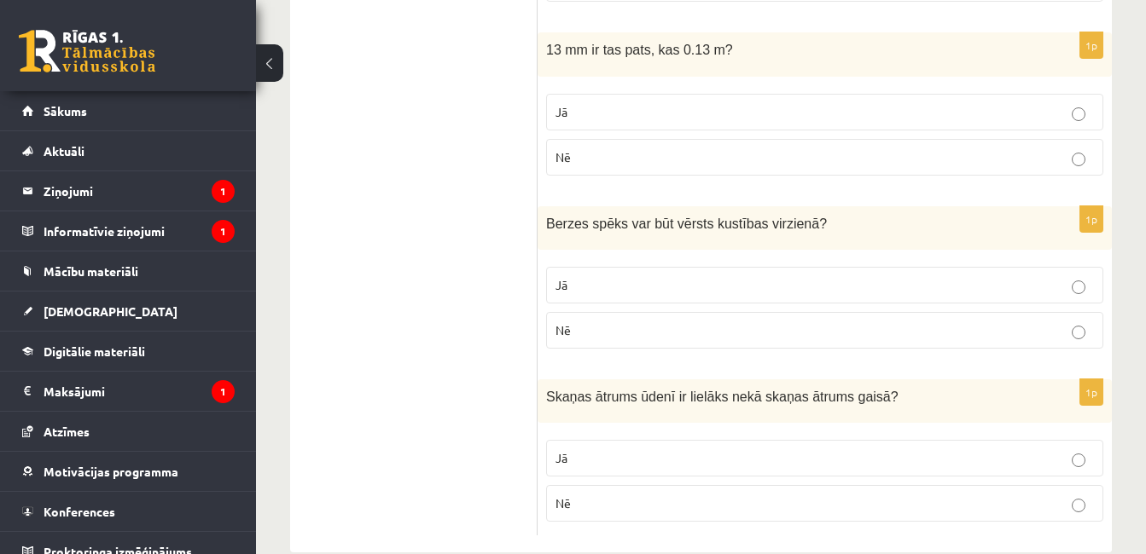
scroll to position [2951, 0]
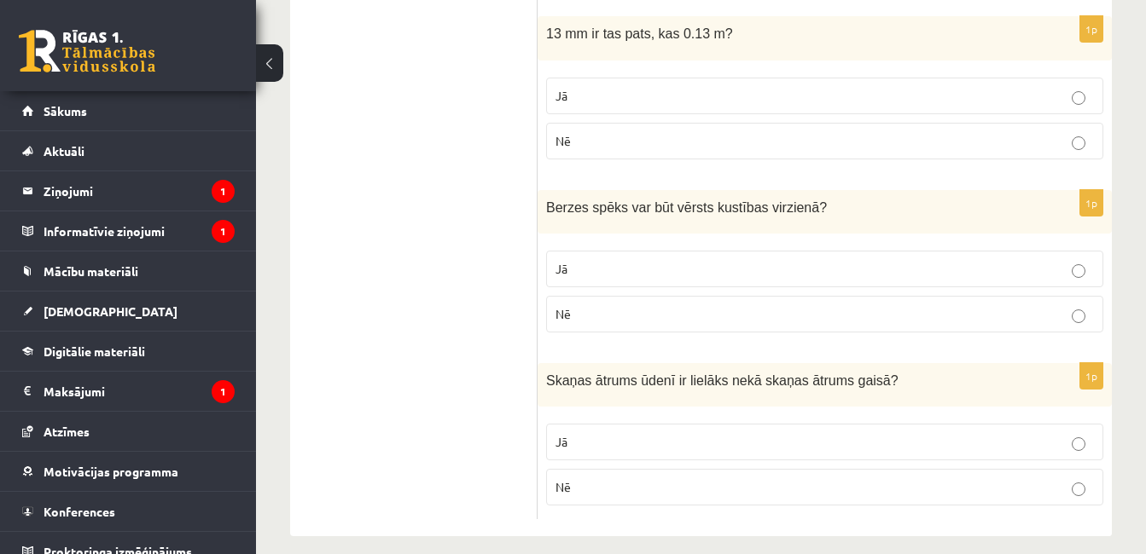
click at [1064, 433] on p "Jā" at bounding box center [824, 442] width 538 height 18
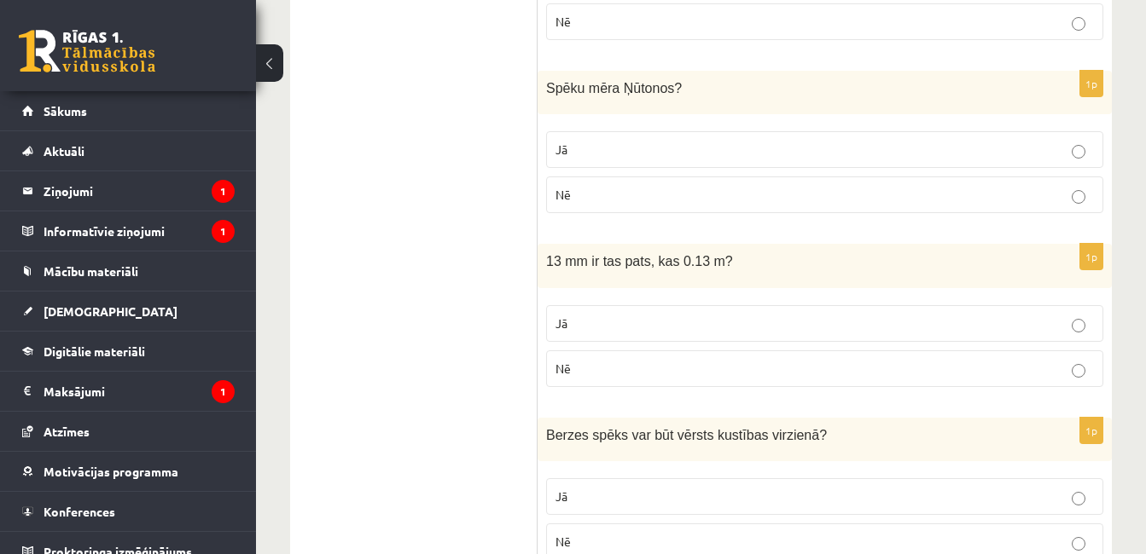
scroll to position [2713, 0]
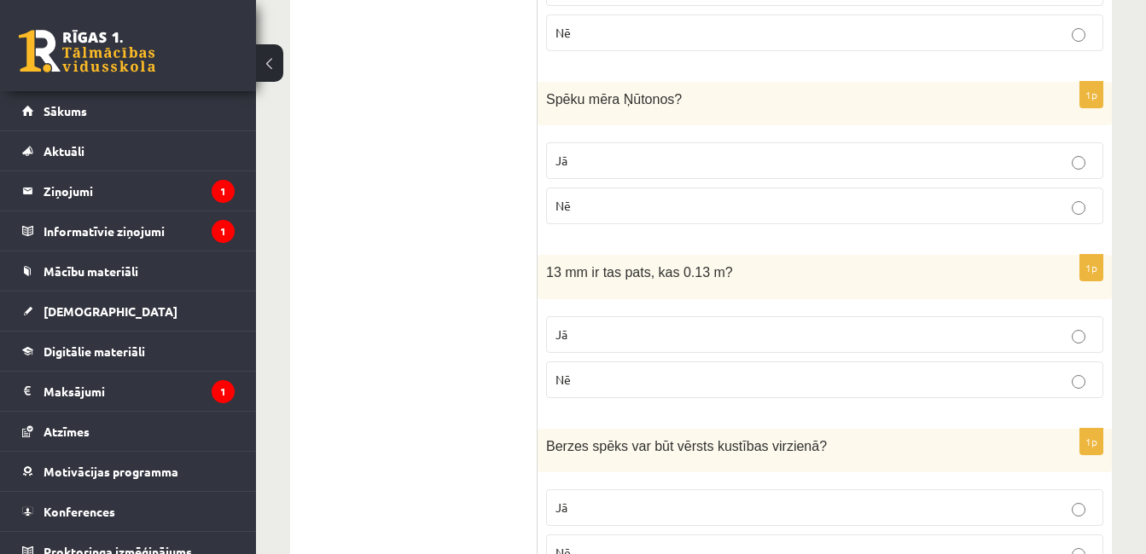
click at [886, 499] on p "Jā" at bounding box center [824, 508] width 538 height 18
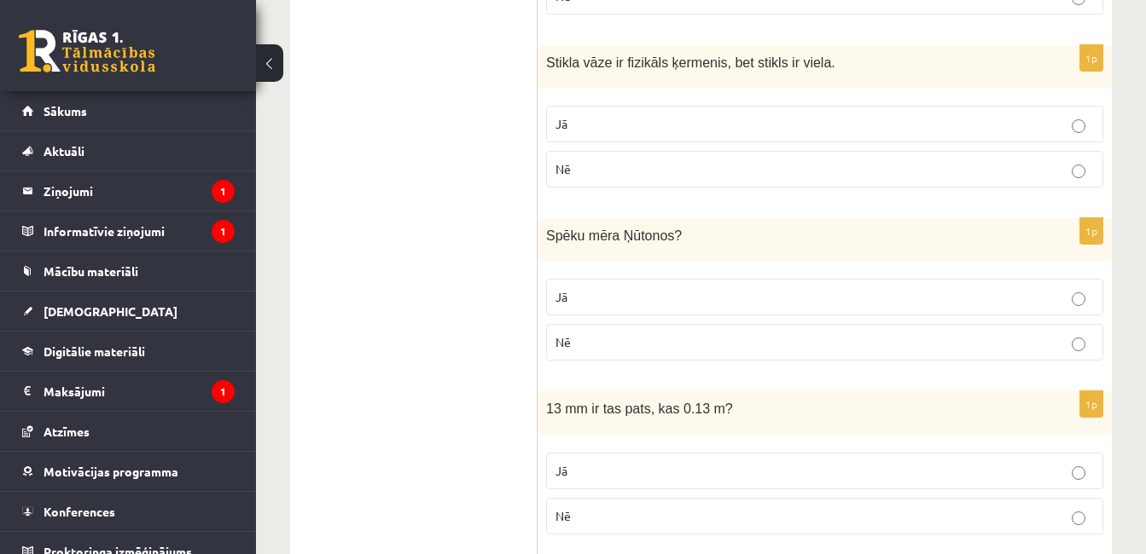
scroll to position [2542, 0]
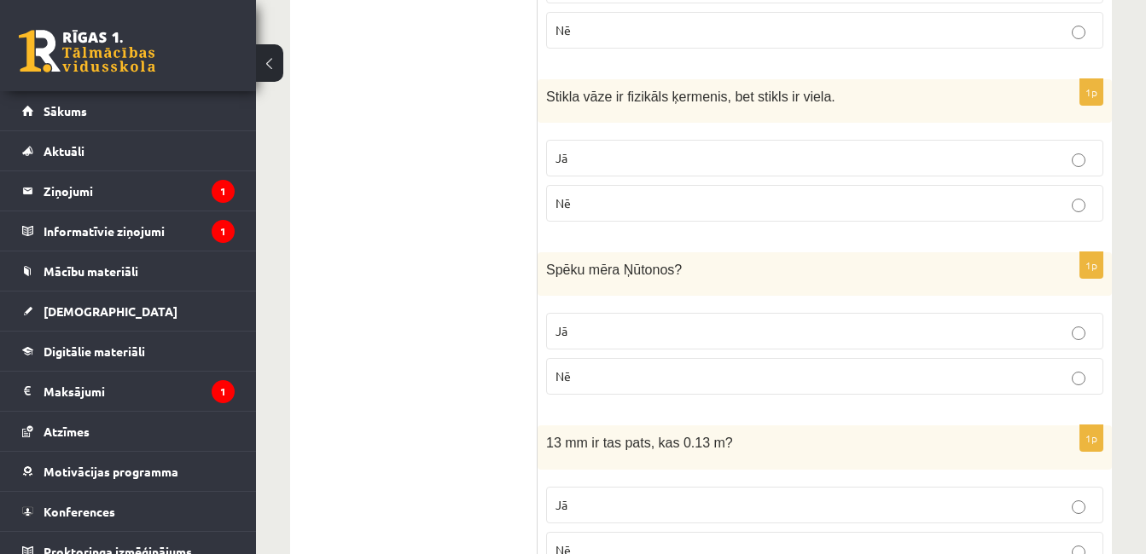
click at [688, 542] on p "Nē" at bounding box center [824, 551] width 538 height 18
click at [727, 325] on label "Jā" at bounding box center [824, 331] width 557 height 37
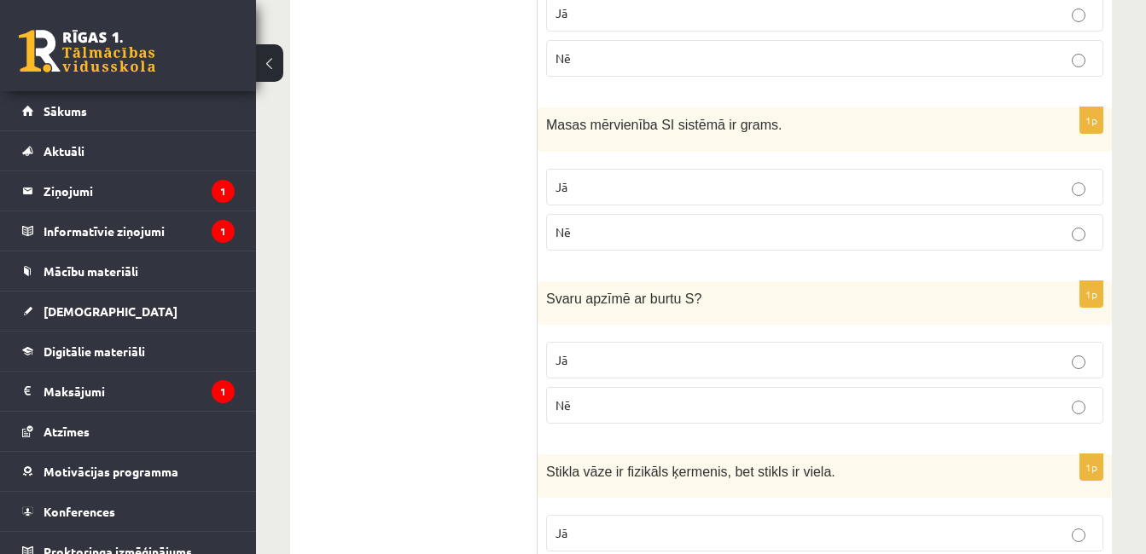
scroll to position [2144, 0]
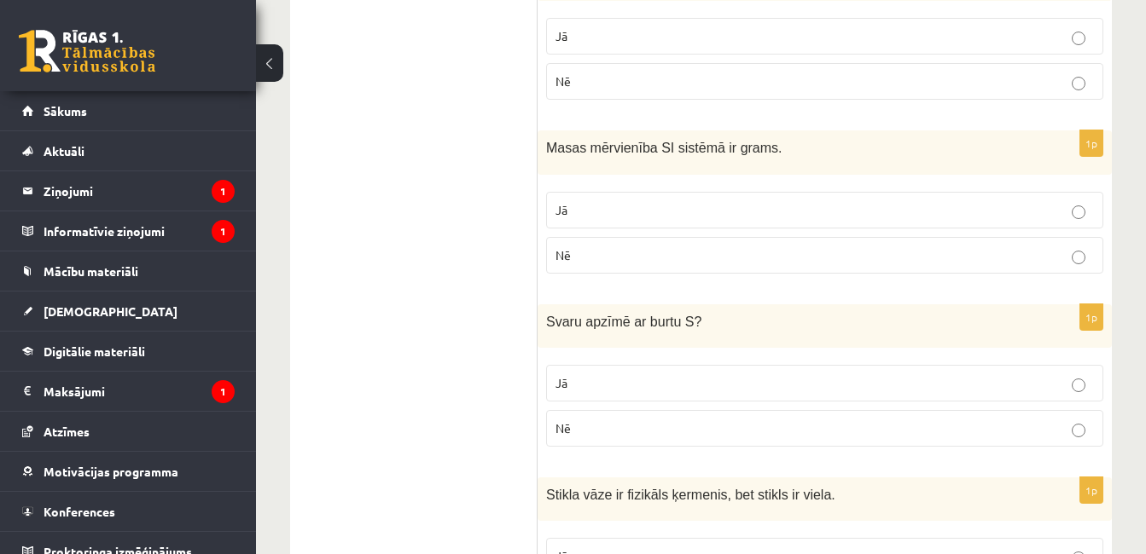
click at [962, 548] on p "Jā" at bounding box center [824, 557] width 538 height 18
click at [931, 420] on p "Nē" at bounding box center [824, 429] width 538 height 18
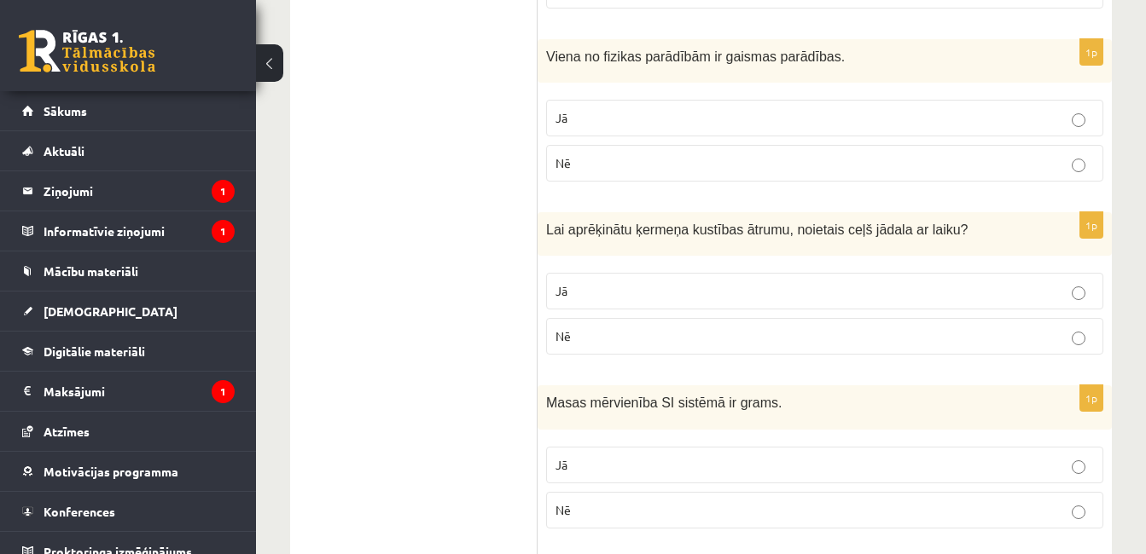
scroll to position [1871, 0]
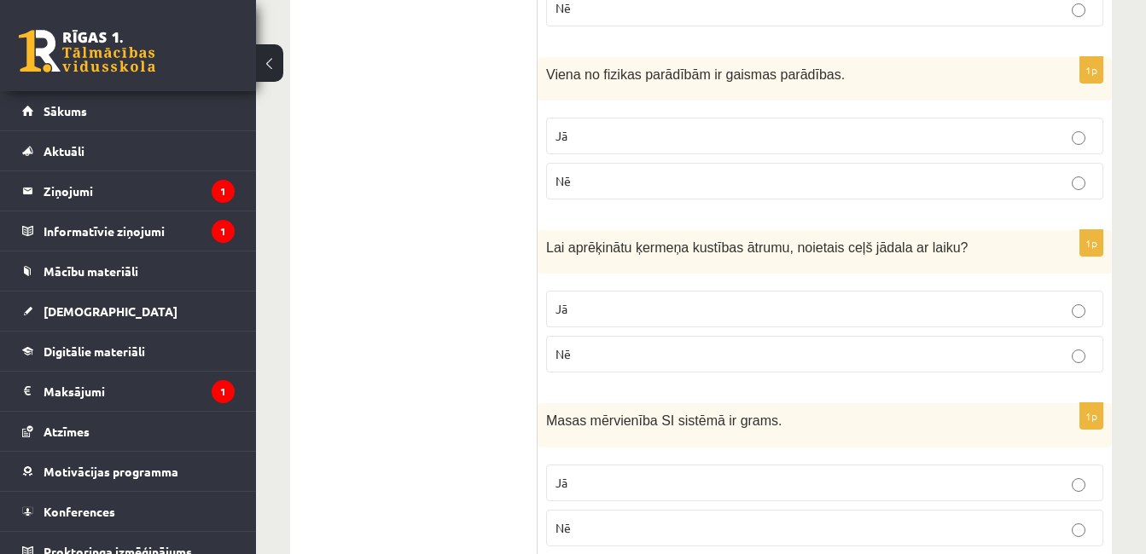
click at [661, 510] on label "Nē" at bounding box center [824, 528] width 557 height 37
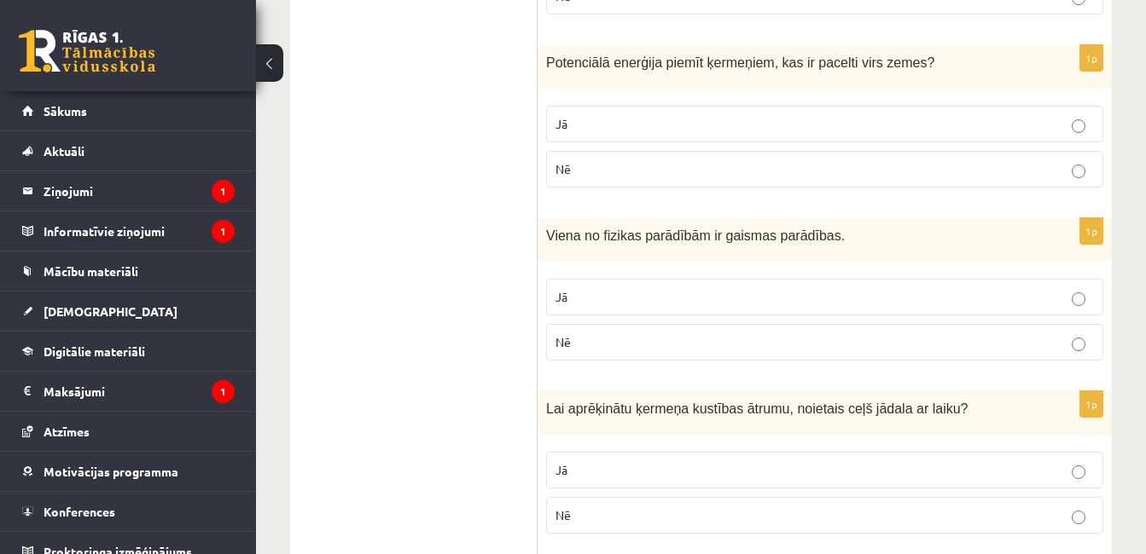
scroll to position [1700, 0]
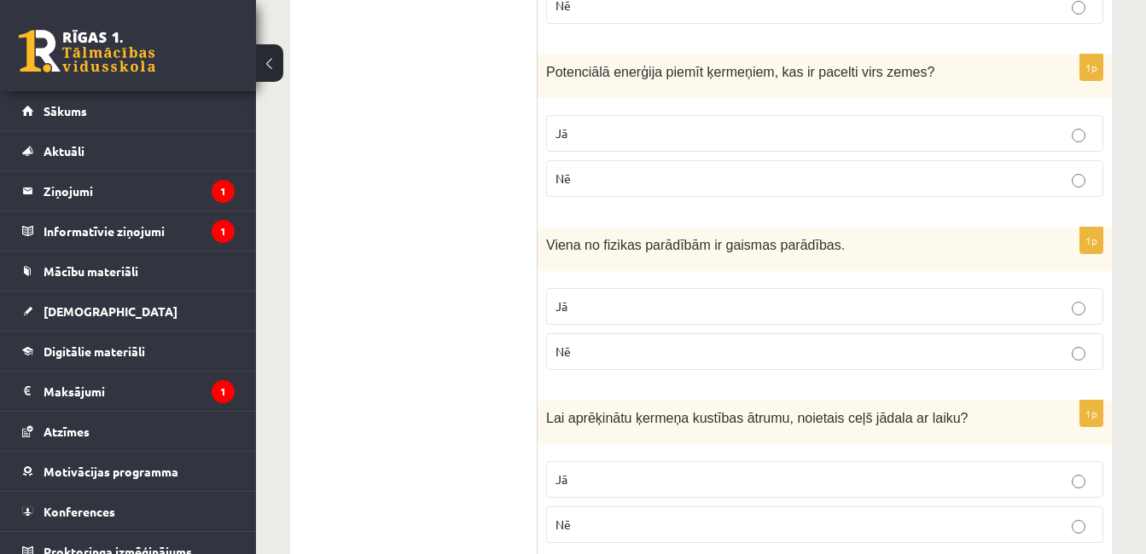
click at [756, 471] on p "Jā" at bounding box center [824, 480] width 538 height 18
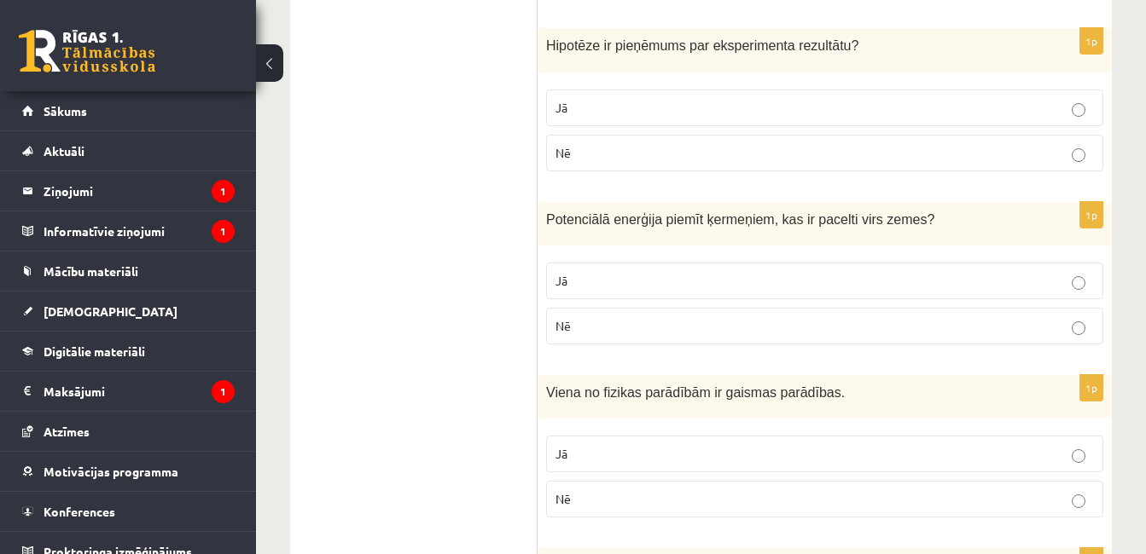
scroll to position [1518, 0]
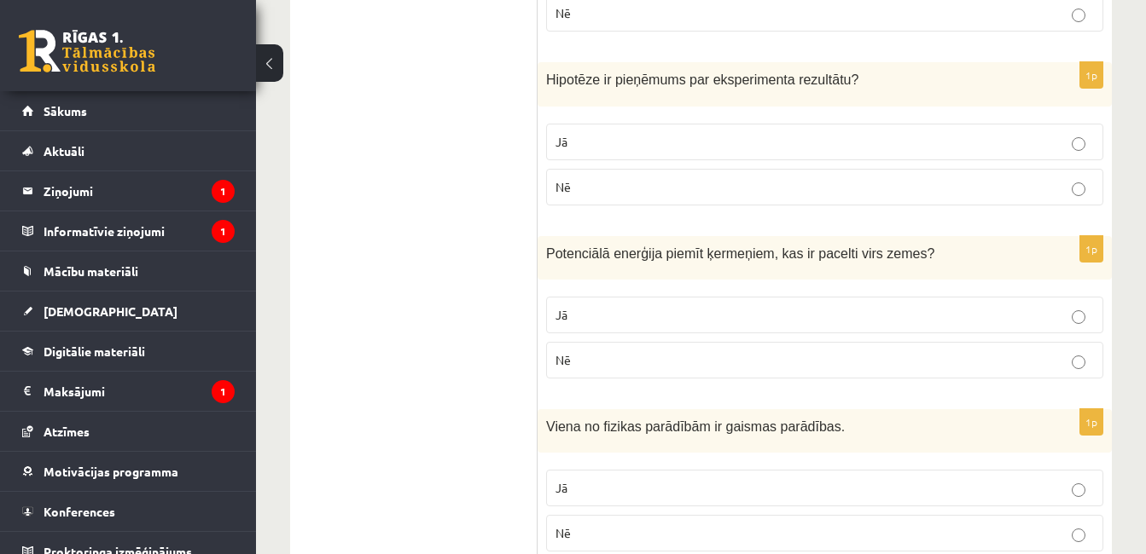
click at [796, 306] on p "Jā" at bounding box center [824, 315] width 538 height 18
click at [744, 479] on p "Jā" at bounding box center [824, 488] width 538 height 18
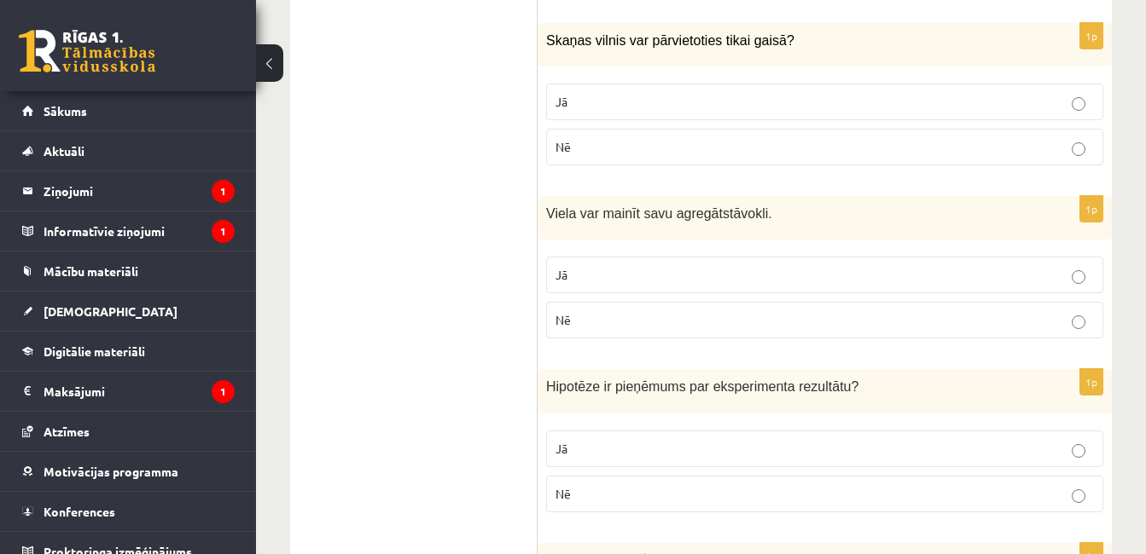
scroll to position [1177, 0]
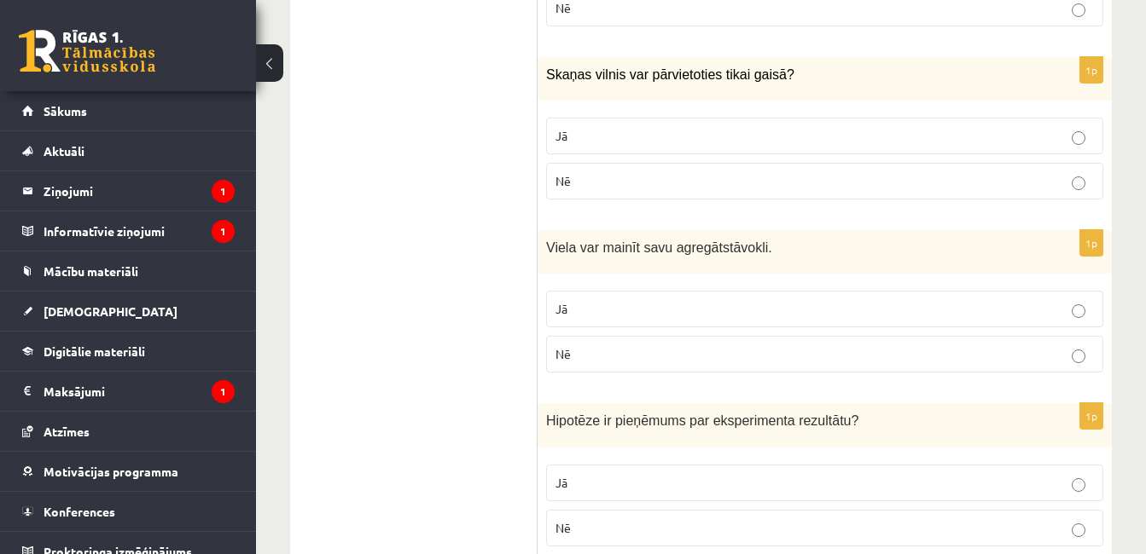
click at [911, 172] on p "Nē" at bounding box center [824, 181] width 538 height 18
click at [885, 291] on label "Jā" at bounding box center [824, 309] width 557 height 37
click at [863, 474] on p "Jā" at bounding box center [824, 483] width 538 height 18
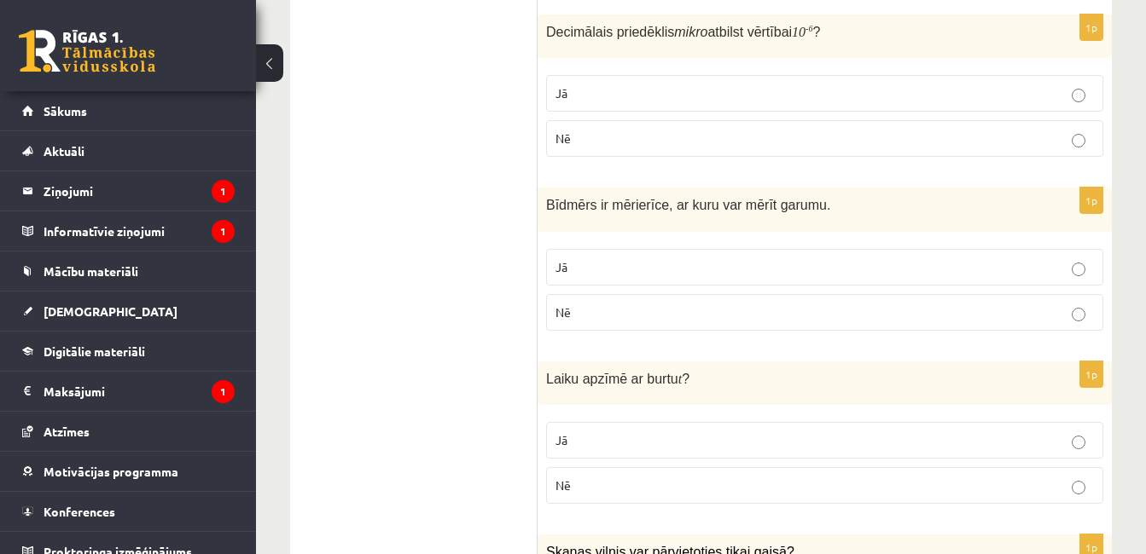
scroll to position [643, 0]
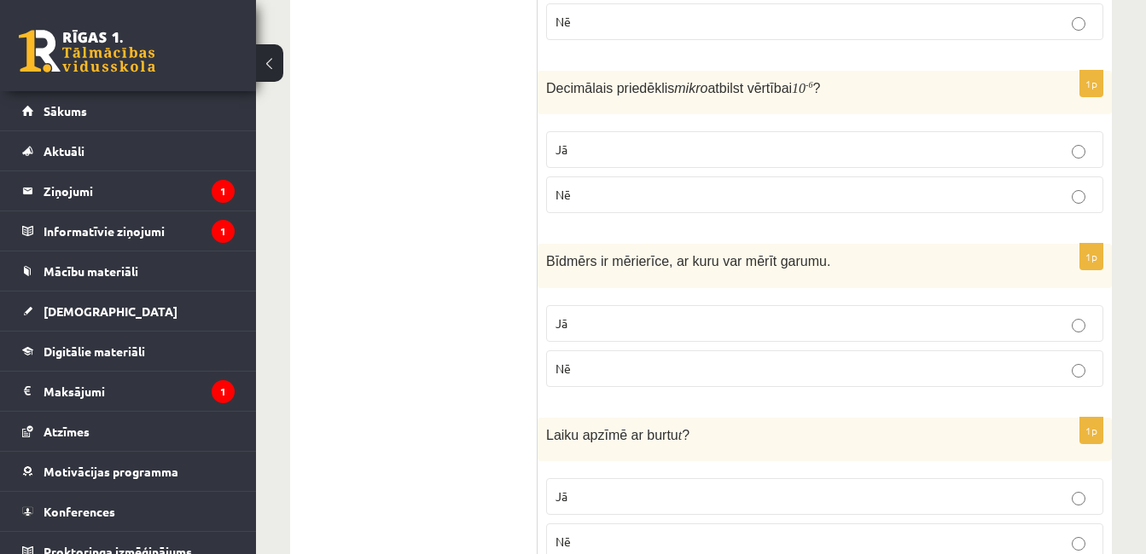
click at [820, 479] on label "Jā" at bounding box center [824, 497] width 557 height 37
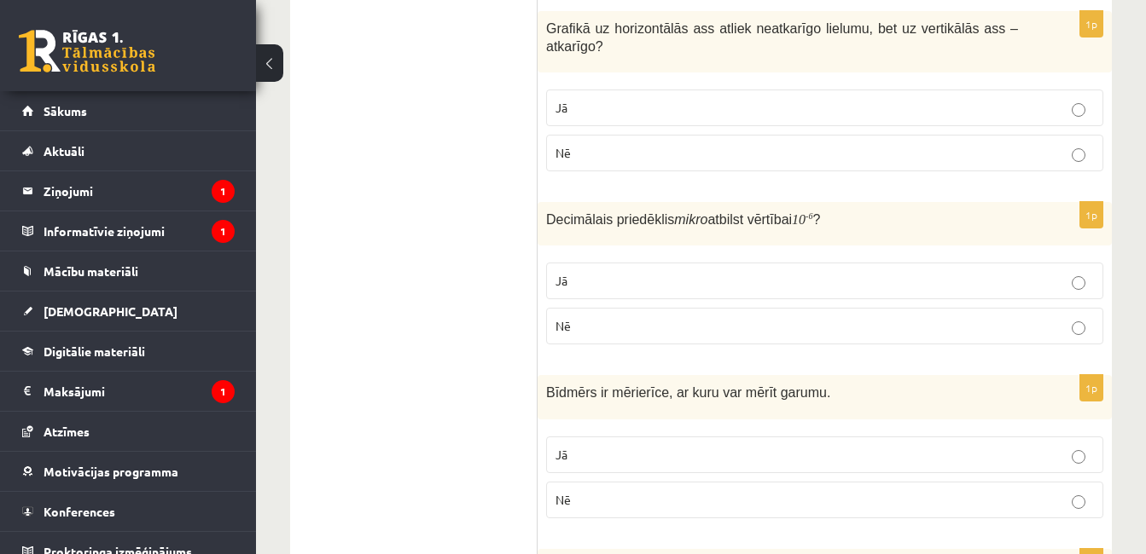
scroll to position [529, 0]
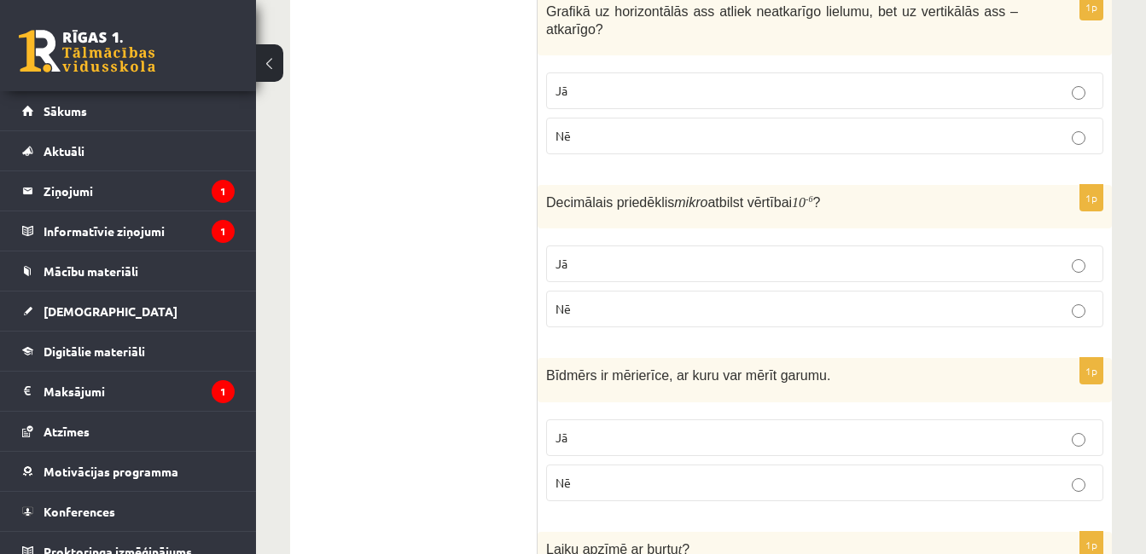
click at [895, 429] on p "Jā" at bounding box center [824, 438] width 538 height 18
click at [899, 300] on p "Nē" at bounding box center [824, 309] width 538 height 18
click at [935, 82] on p "Jā" at bounding box center [824, 91] width 538 height 18
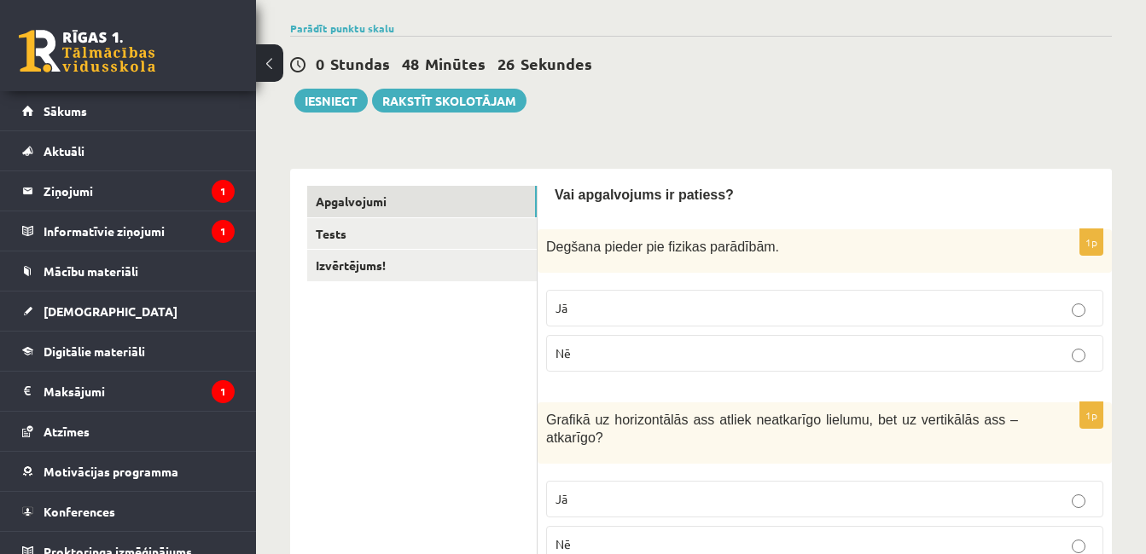
scroll to position [119, 0]
click at [603, 305] on p "Jā" at bounding box center [824, 309] width 538 height 18
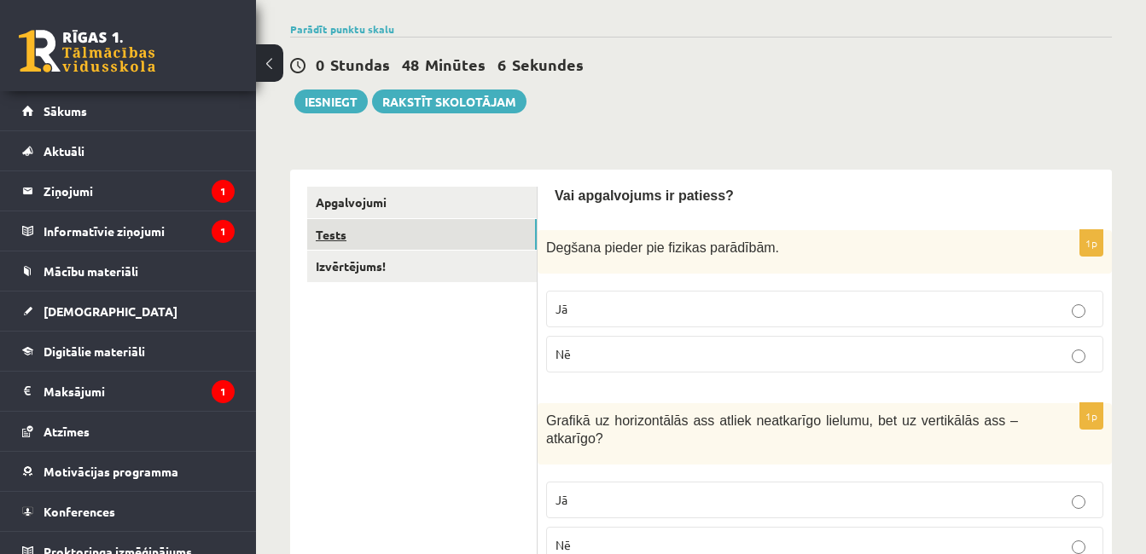
click at [474, 225] on link "Tests" at bounding box center [421, 235] width 229 height 32
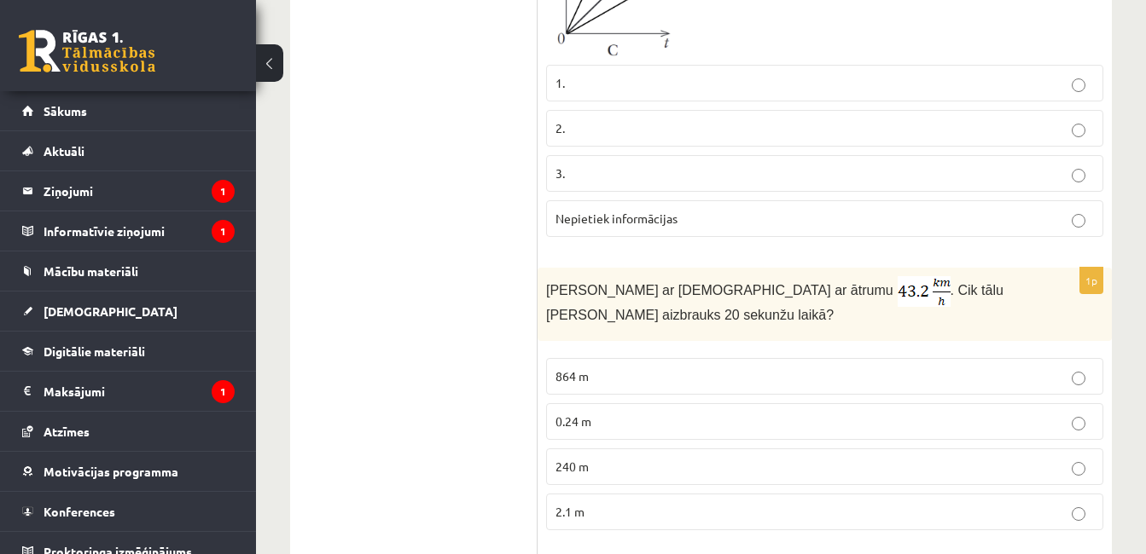
scroll to position [495, 0]
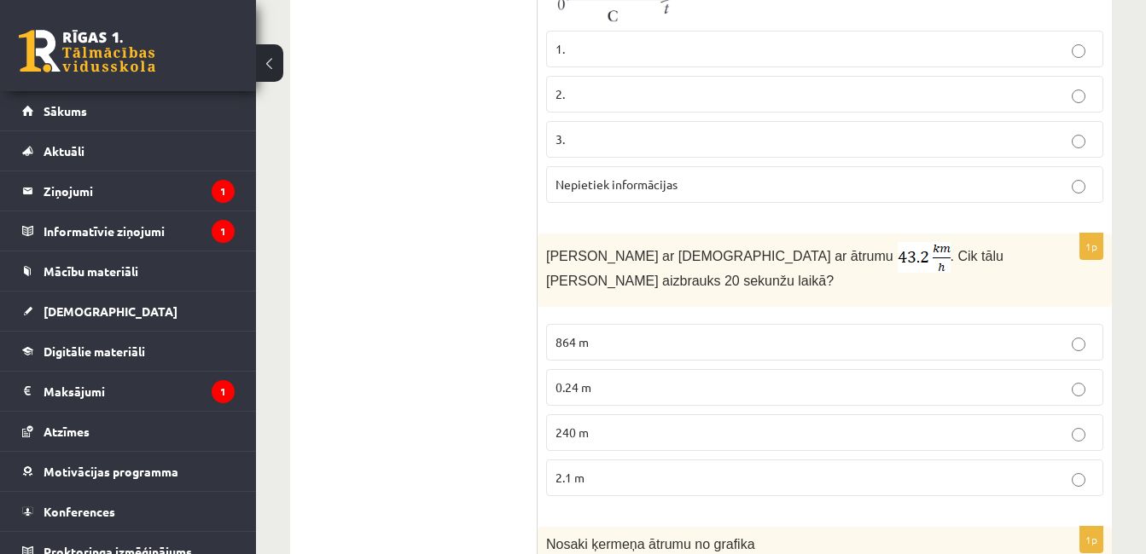
click at [910, 142] on p "3." at bounding box center [824, 140] width 538 height 18
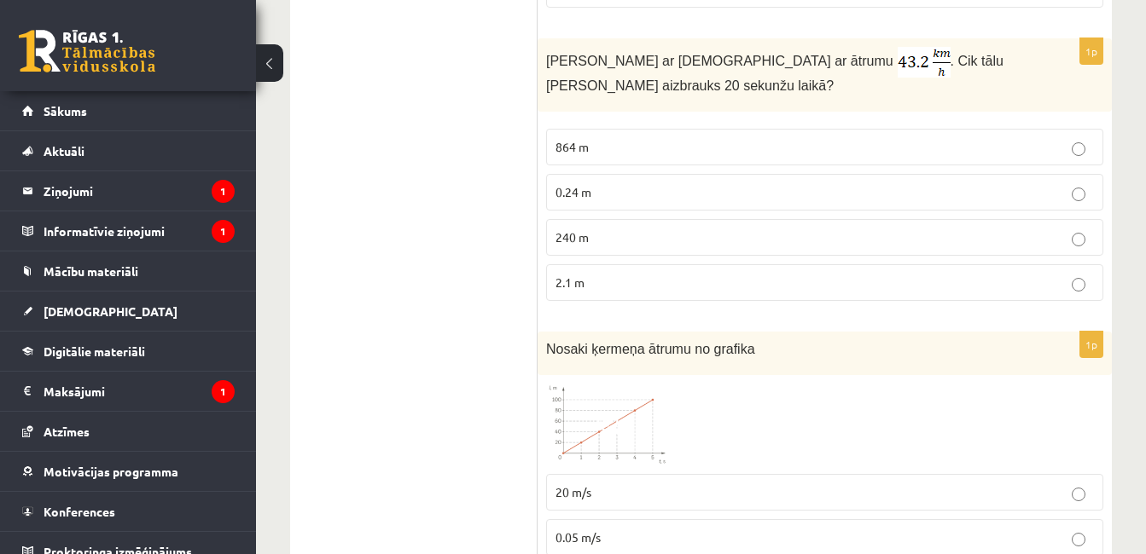
scroll to position [699, 0]
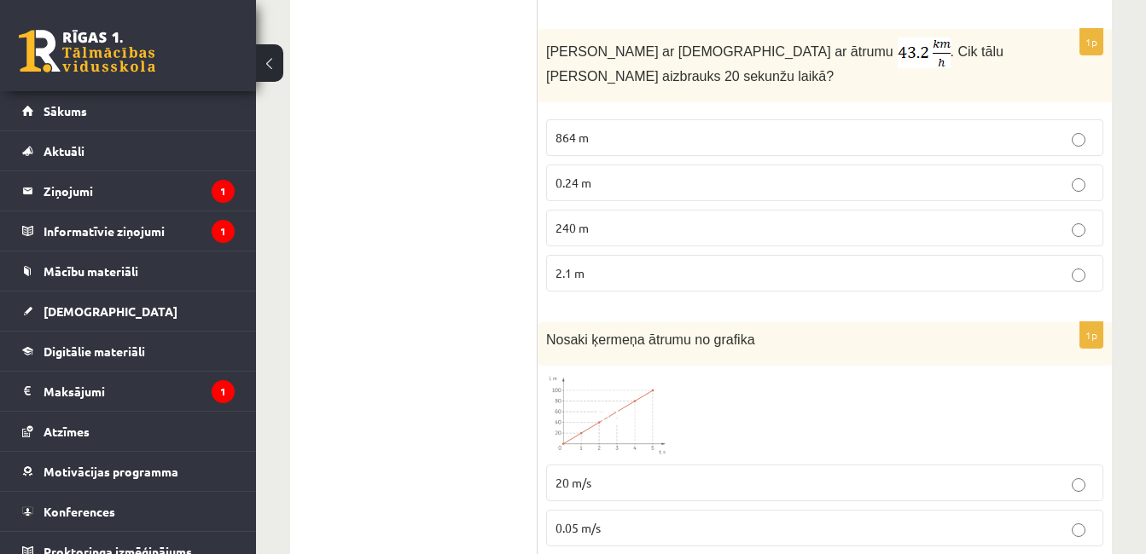
click at [907, 240] on label "240 m" at bounding box center [824, 228] width 557 height 37
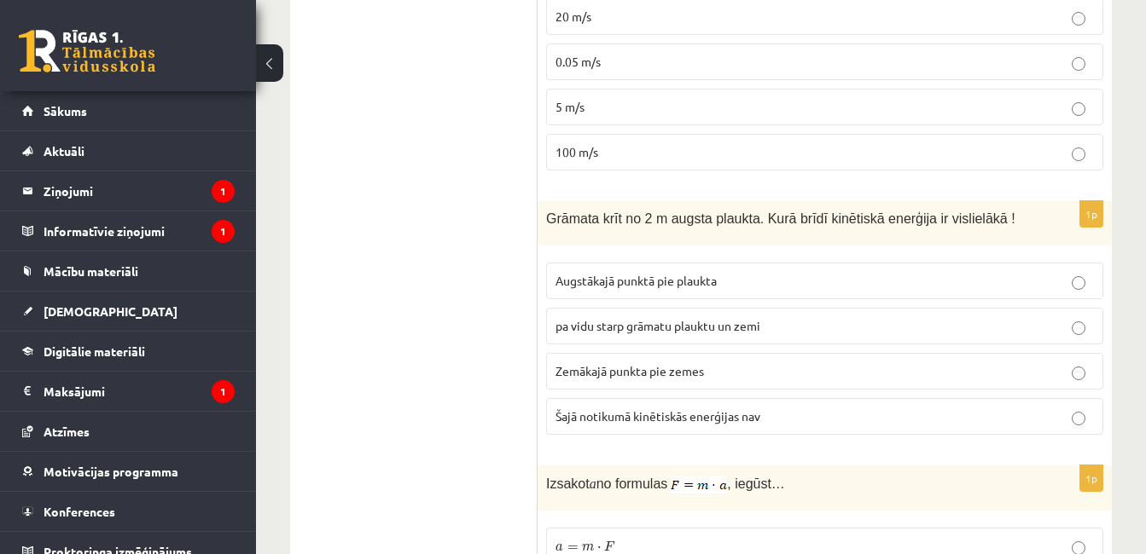
scroll to position [1177, 0]
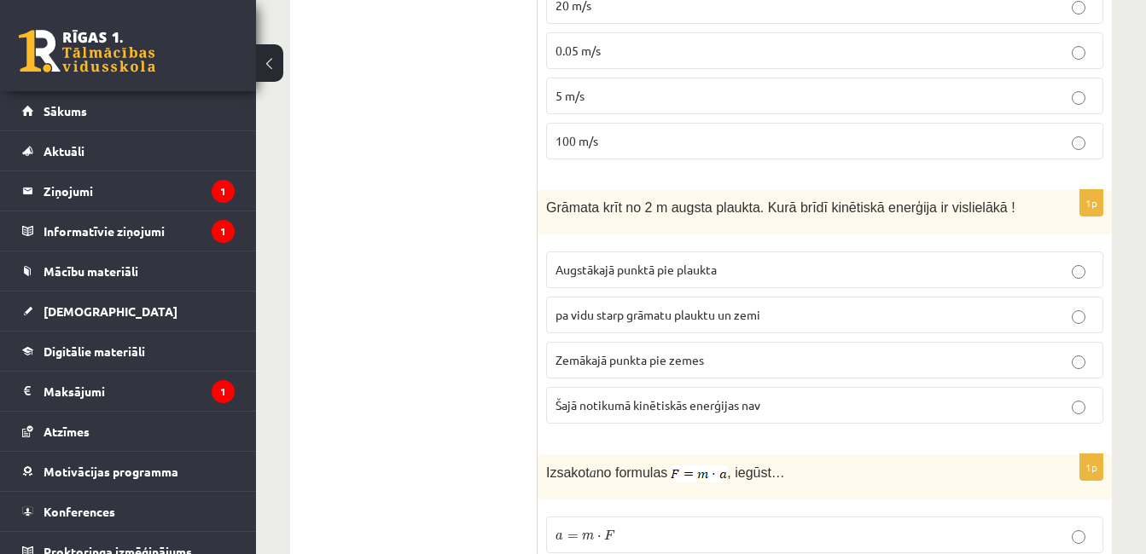
click at [890, 15] on p "20 m/s" at bounding box center [824, 6] width 538 height 18
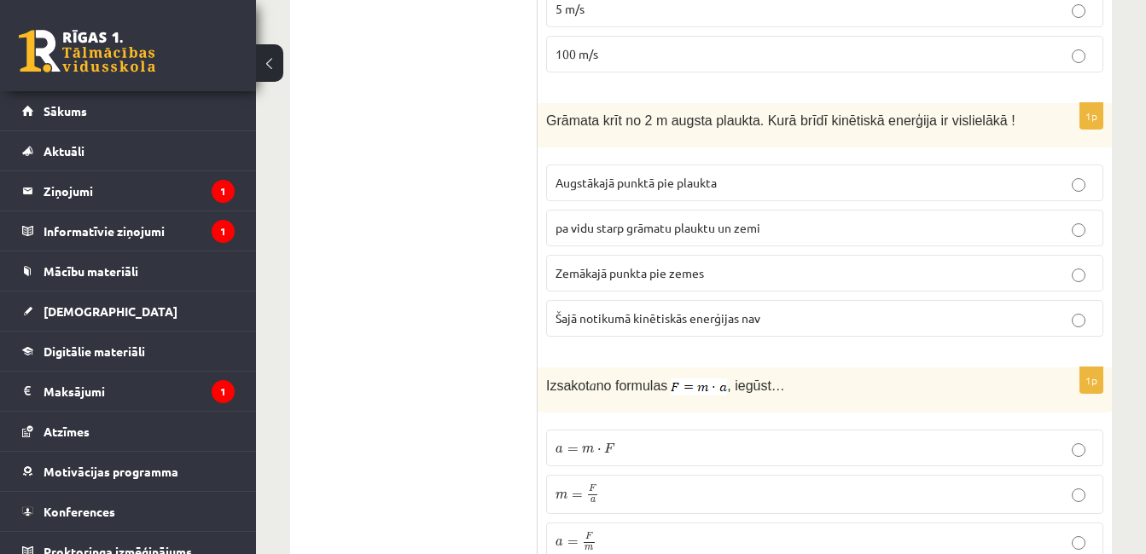
scroll to position [1279, 0]
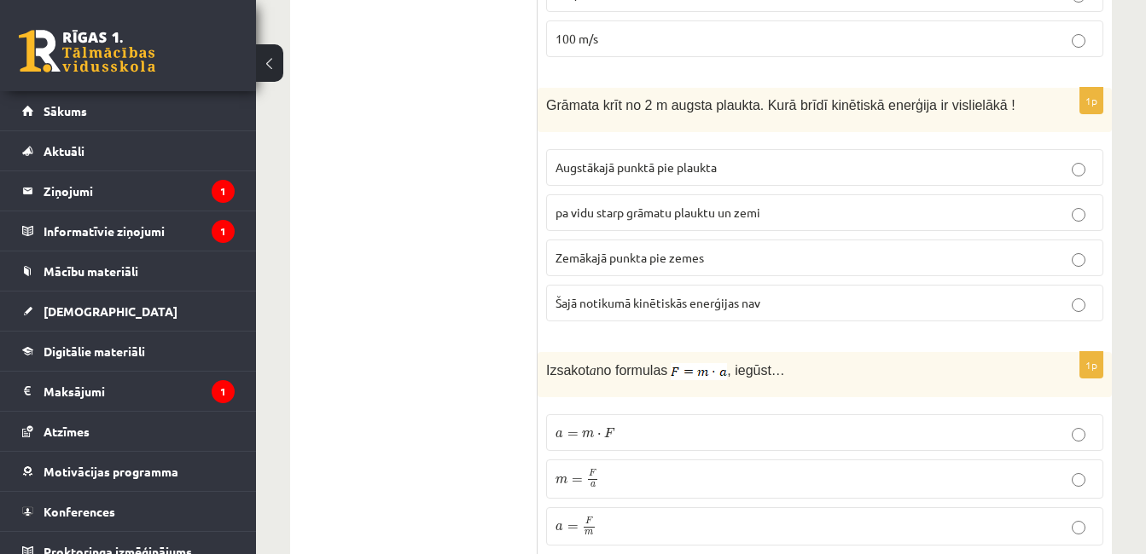
click at [958, 243] on label "Zemākajā punkta pie zemes" at bounding box center [824, 258] width 557 height 37
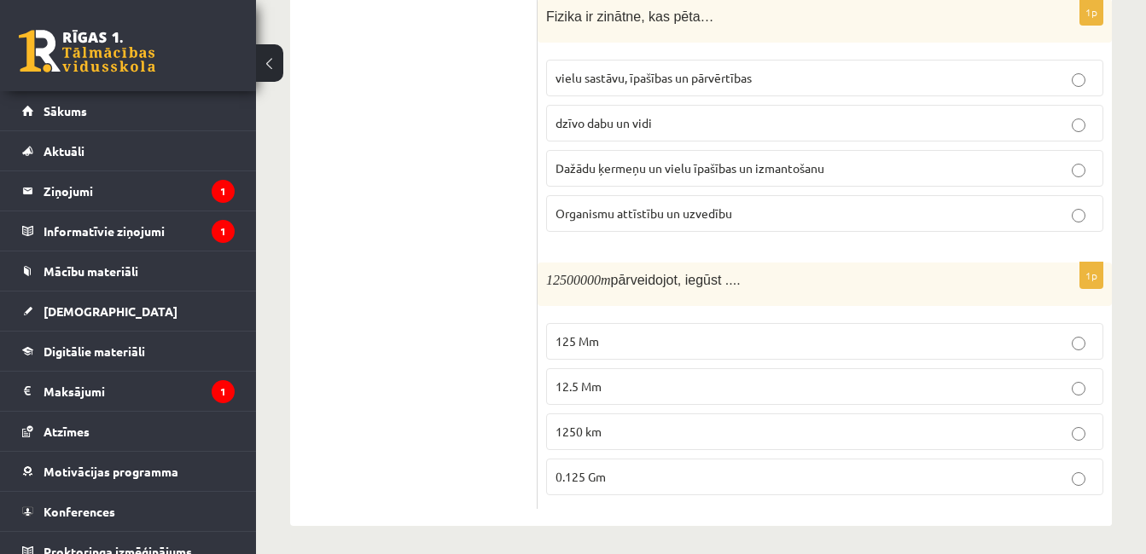
scroll to position [3789, 0]
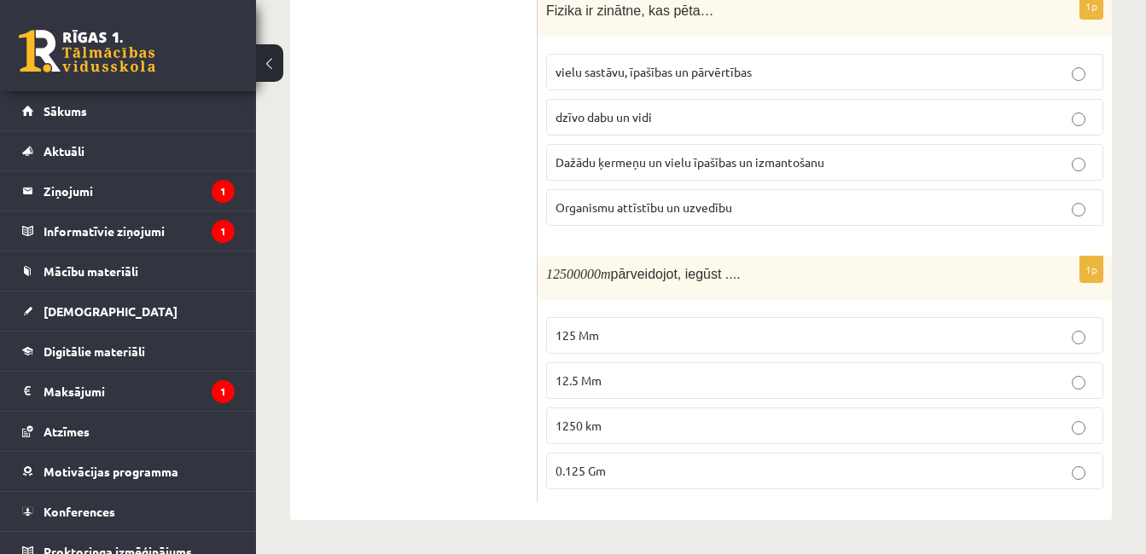
click at [926, 370] on label "12.5 Mm" at bounding box center [824, 381] width 557 height 37
click at [766, 151] on label "Dažādu ķermeņu un vielu īpašības un izmantošanu" at bounding box center [824, 162] width 557 height 37
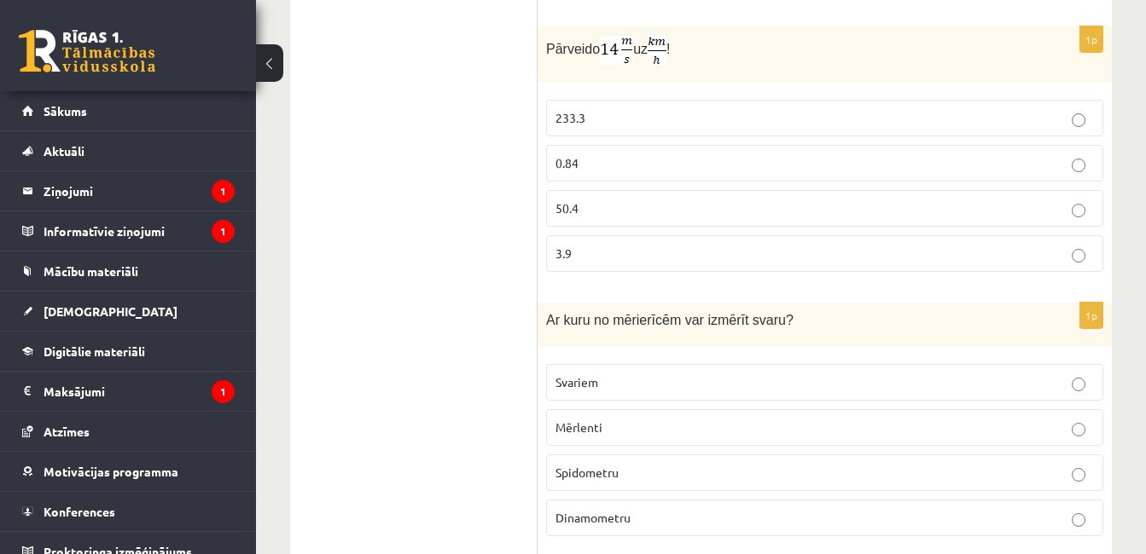
scroll to position [3202, 0]
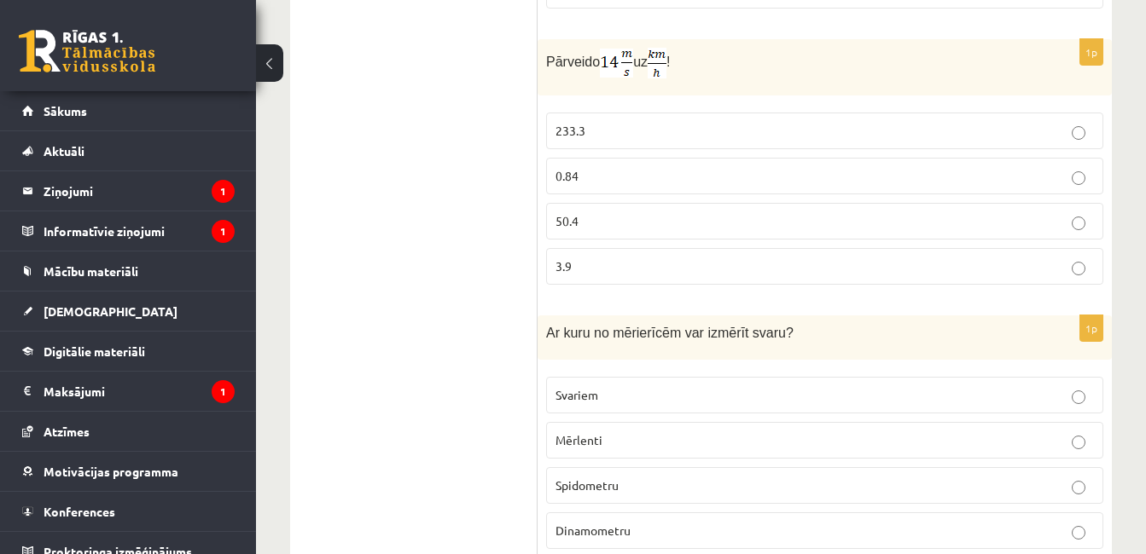
click at [826, 518] on label "Dinamometru" at bounding box center [824, 531] width 557 height 37
click at [701, 230] on label "50.4" at bounding box center [824, 221] width 557 height 37
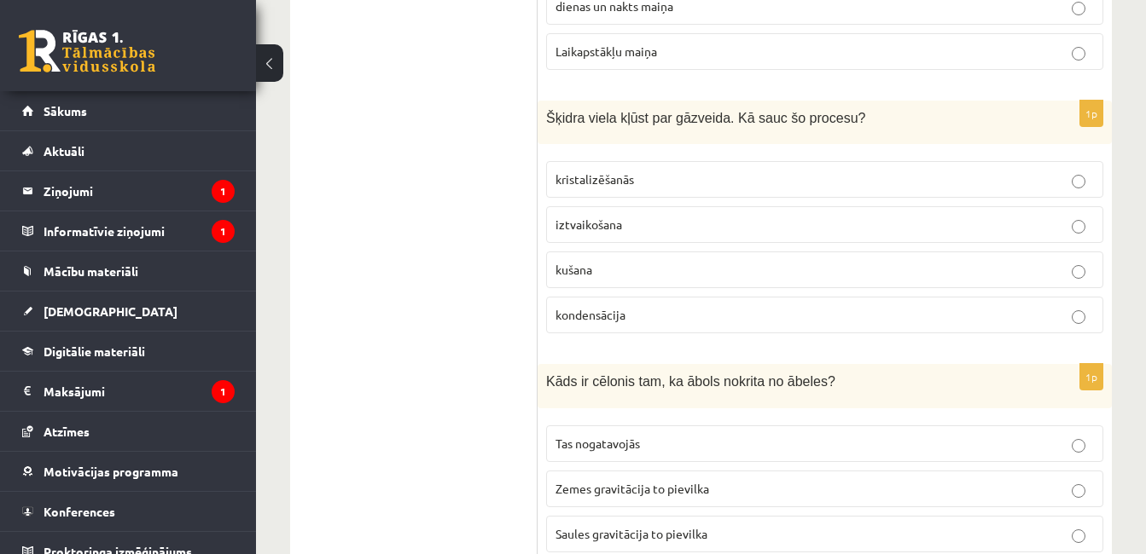
scroll to position [2579, 0]
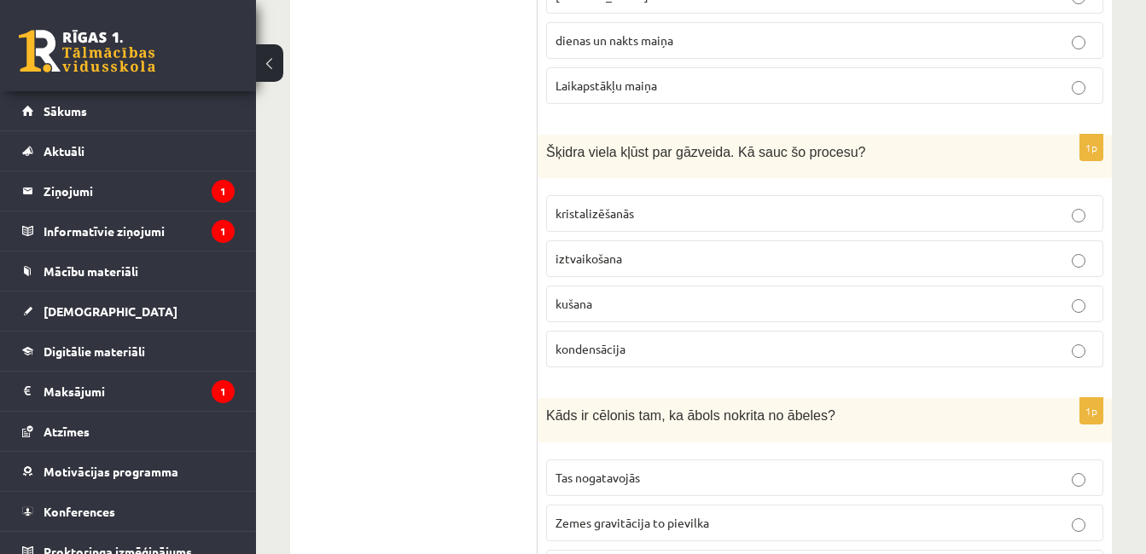
click at [937, 514] on p "Zemes gravitācija to pievilka" at bounding box center [824, 523] width 538 height 18
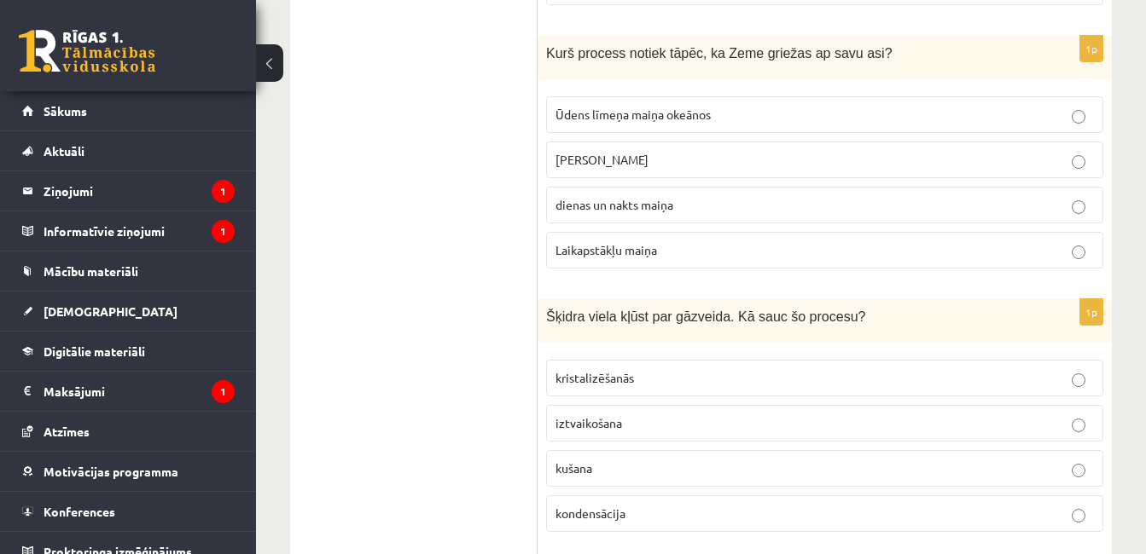
scroll to position [2408, 0]
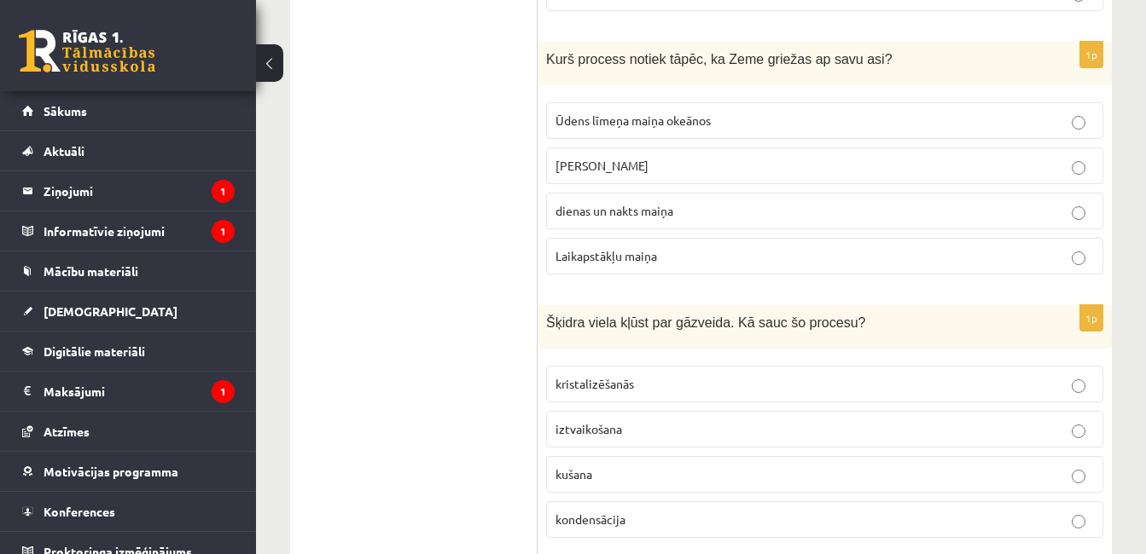
click at [702, 418] on label "iztvaikošana" at bounding box center [824, 429] width 557 height 37
click at [873, 214] on p "dienas un nakts maiņa" at bounding box center [824, 211] width 538 height 18
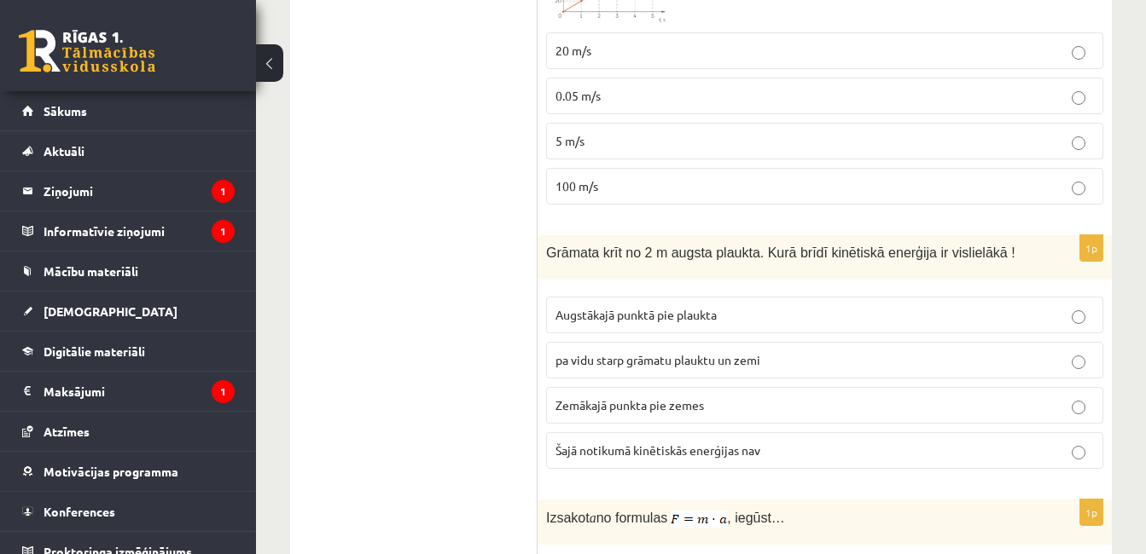
scroll to position [647, 0]
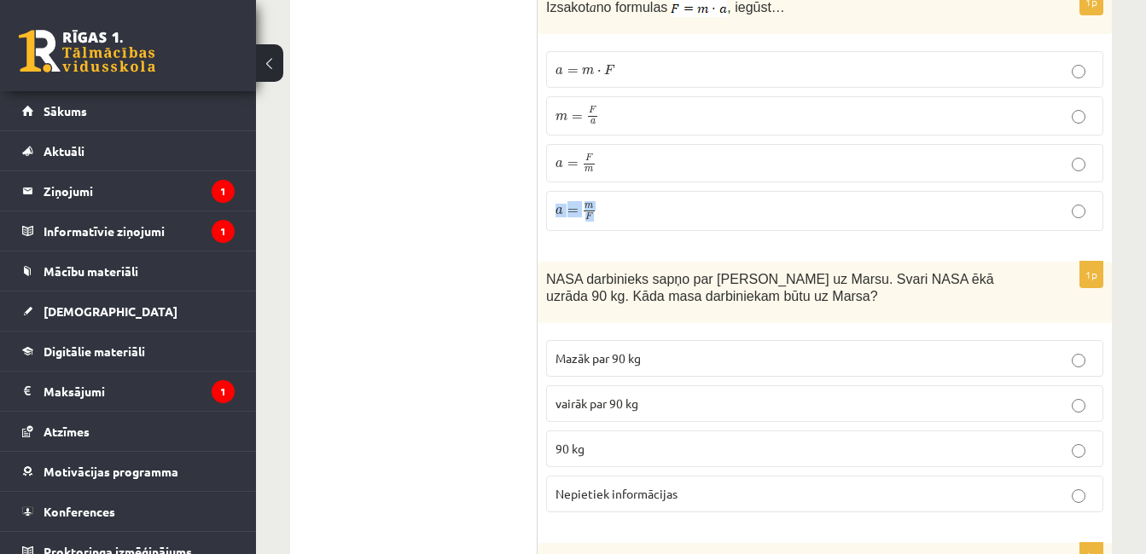
scroll to position [1644, 0]
click at [1125, 432] on div "9.a klases diagnosticējošais darbs fizikā par 8.klases mācību vielu , Madara Ka…" at bounding box center [701, 561] width 890 height 4278
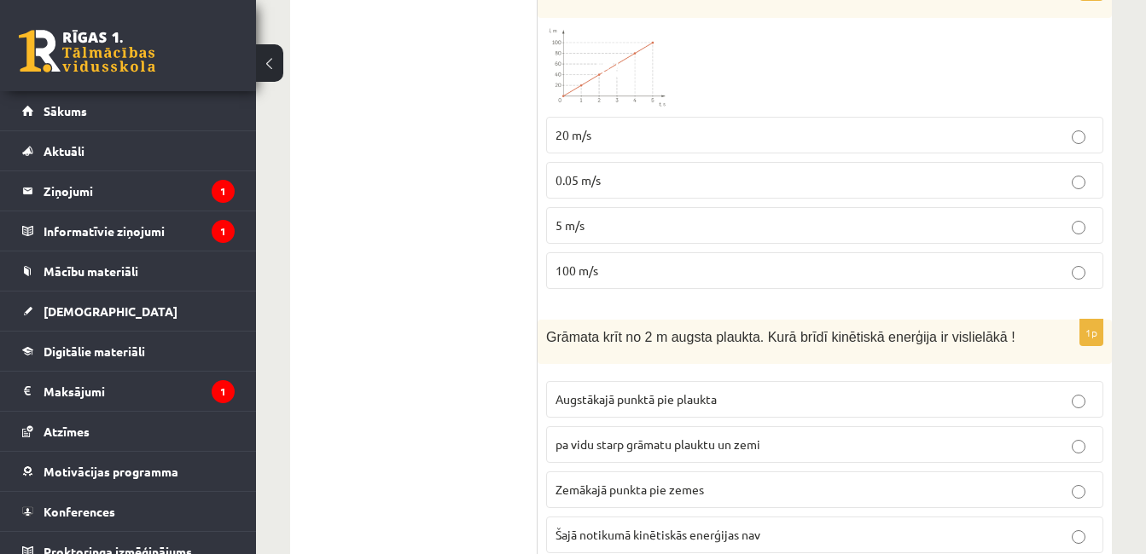
scroll to position [1030, 0]
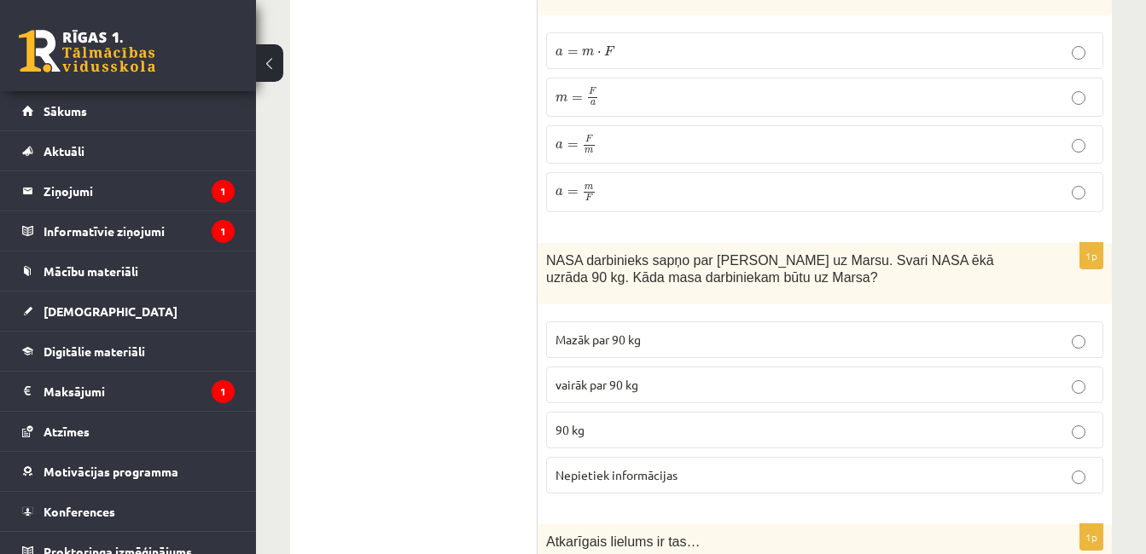
scroll to position [1678, 0]
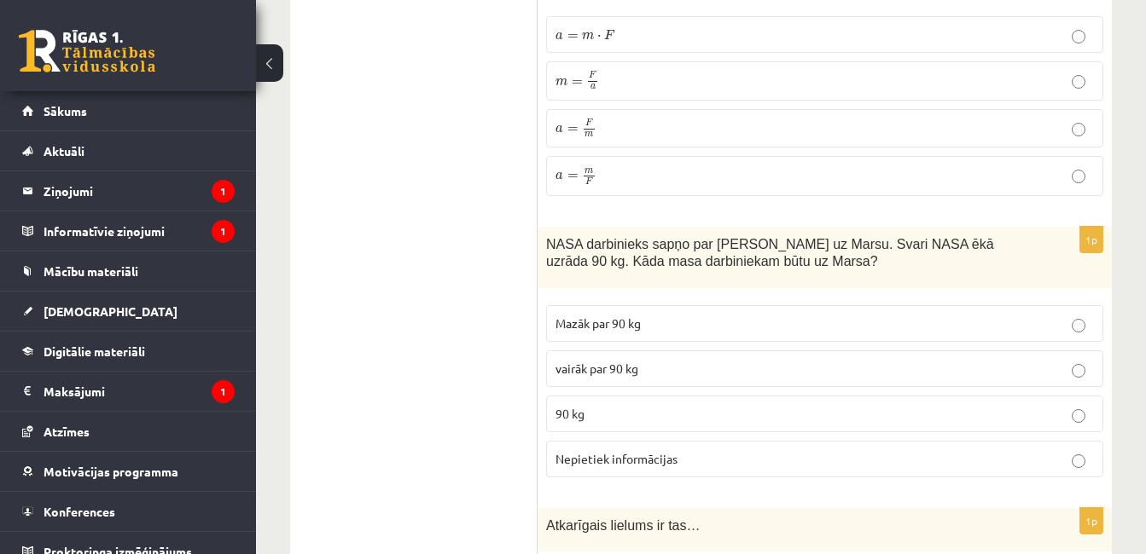
click at [961, 410] on p "90 kg" at bounding box center [824, 414] width 538 height 18
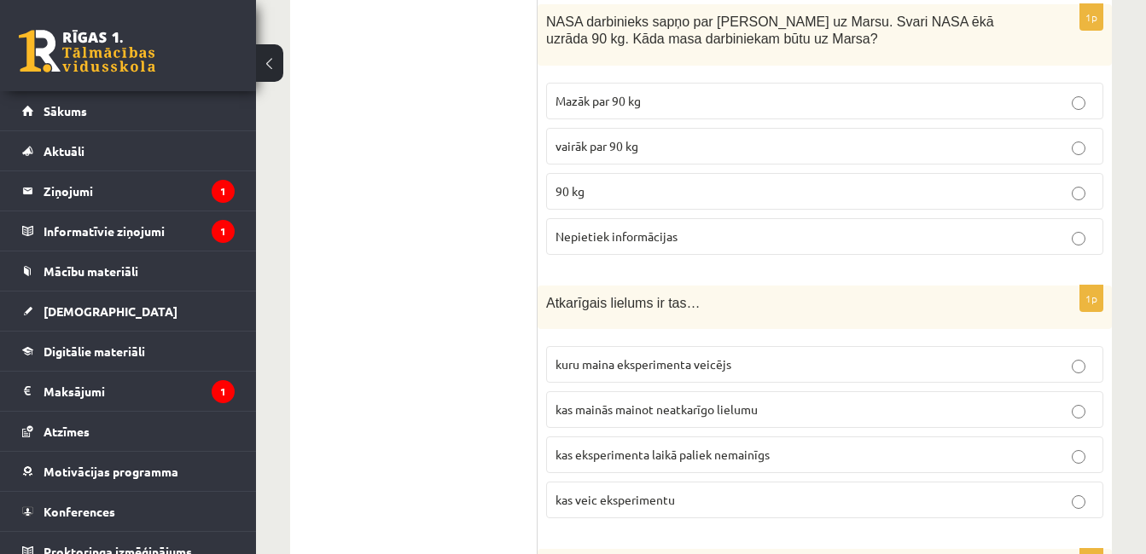
scroll to position [1917, 0]
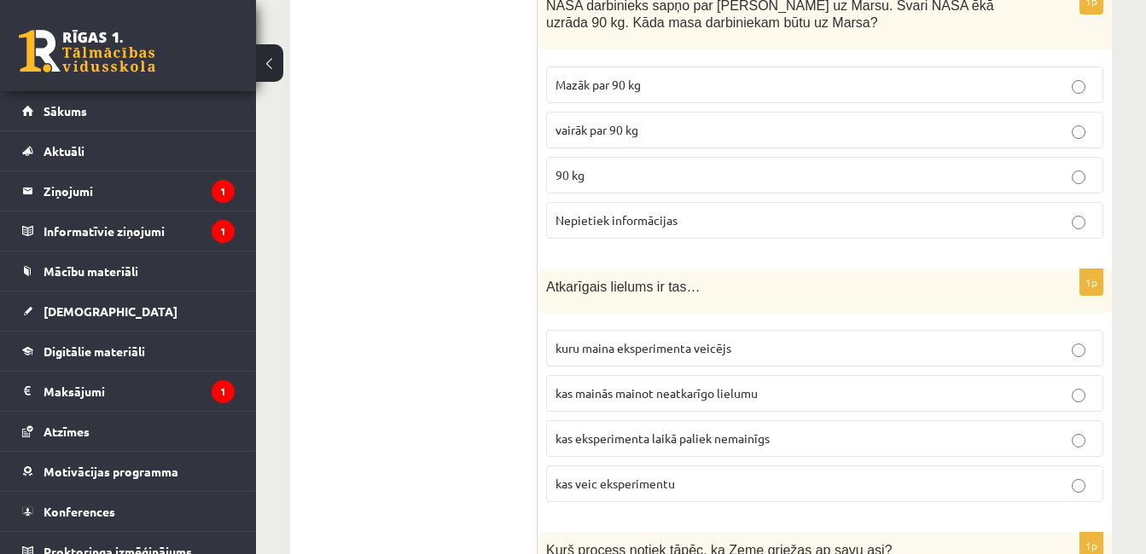
click at [827, 379] on label "kas mainās mainot neatkarīgo lielumu" at bounding box center [824, 393] width 557 height 37
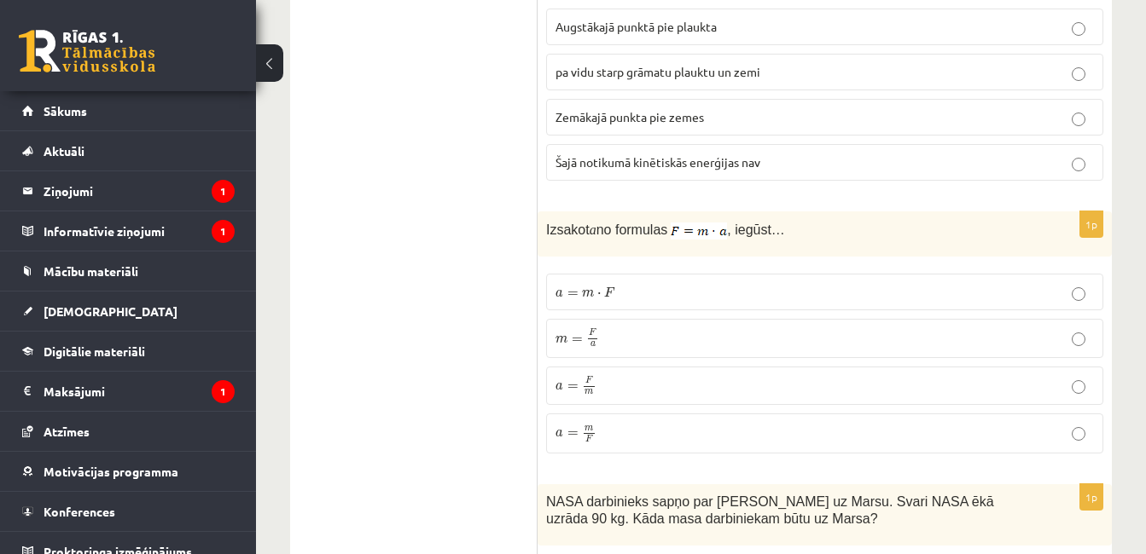
scroll to position [1405, 0]
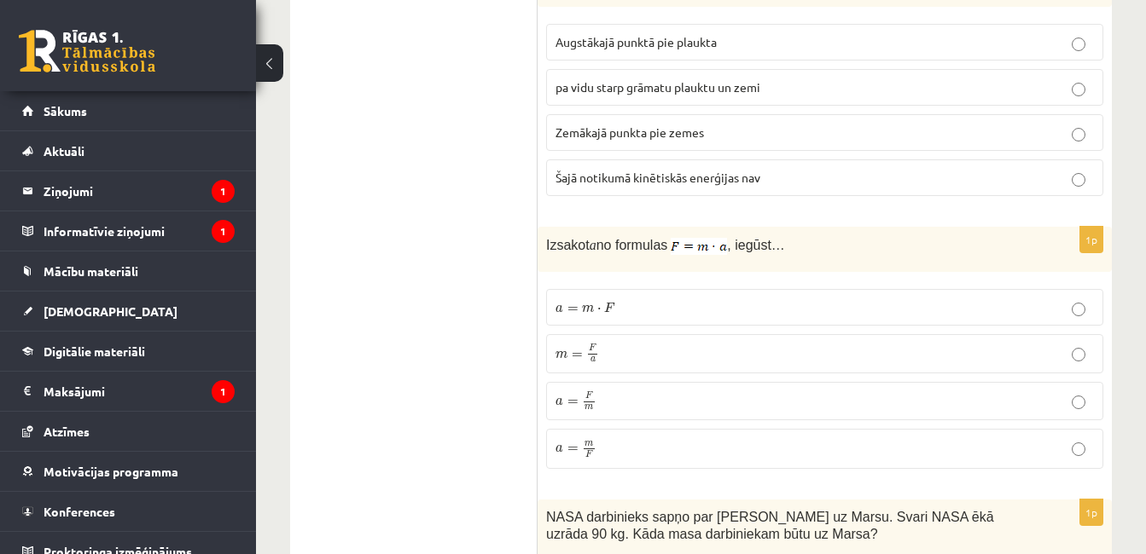
click at [663, 405] on p "a = F m a = F m" at bounding box center [824, 402] width 538 height 20
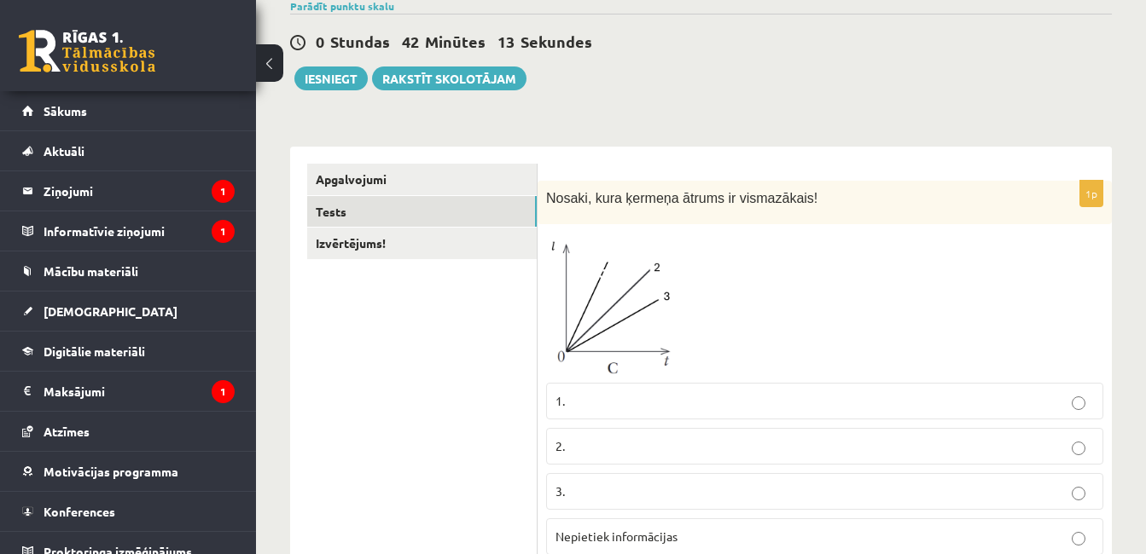
scroll to position [62, 0]
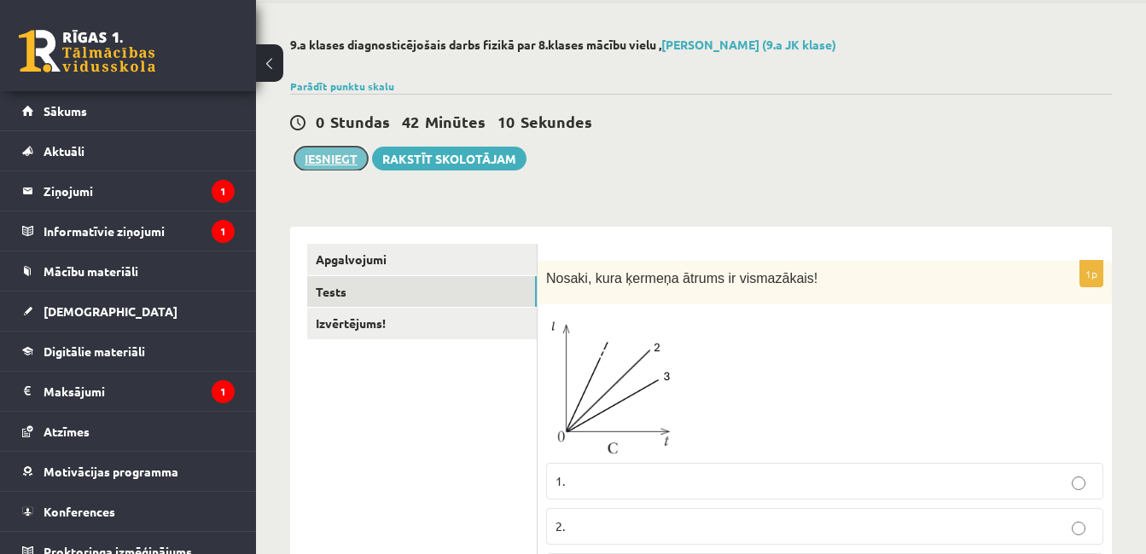
click at [328, 170] on button "Iesniegt" at bounding box center [330, 159] width 73 height 24
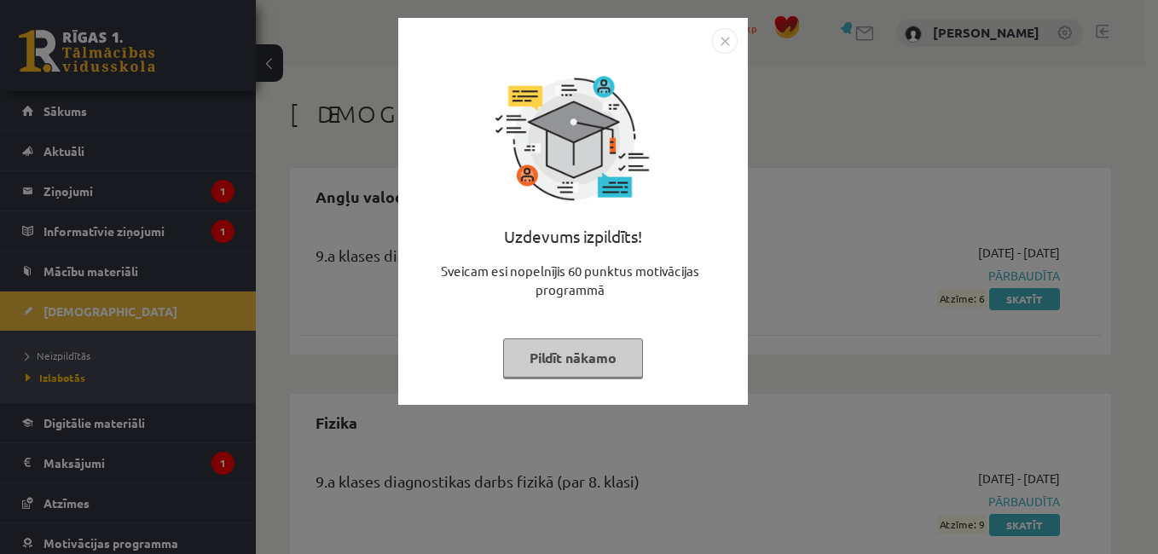
click at [724, 49] on img "Close" at bounding box center [725, 41] width 26 height 26
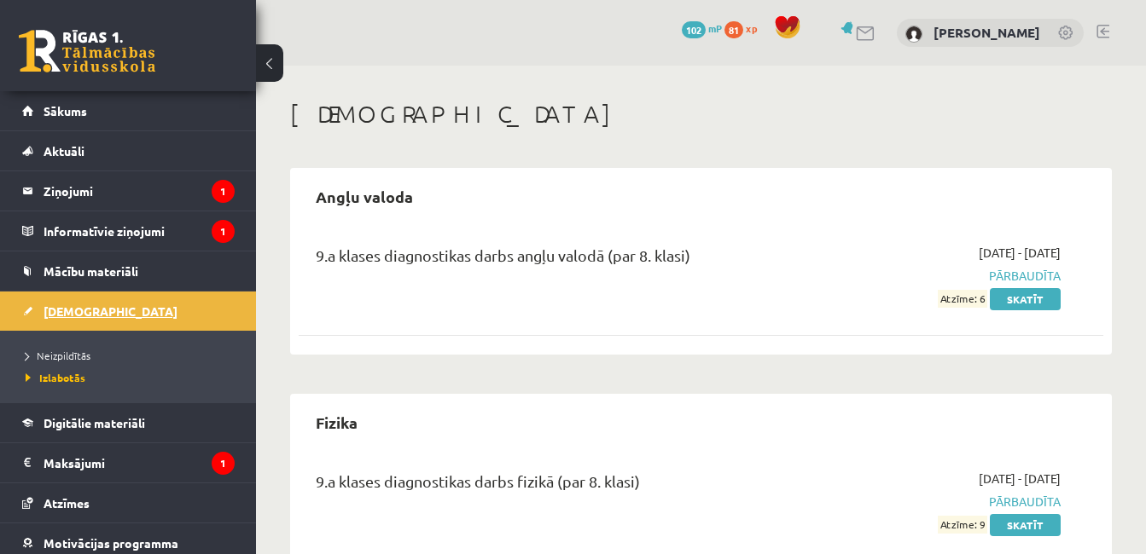
click at [88, 299] on link "[DEMOGRAPHIC_DATA]" at bounding box center [128, 311] width 212 height 39
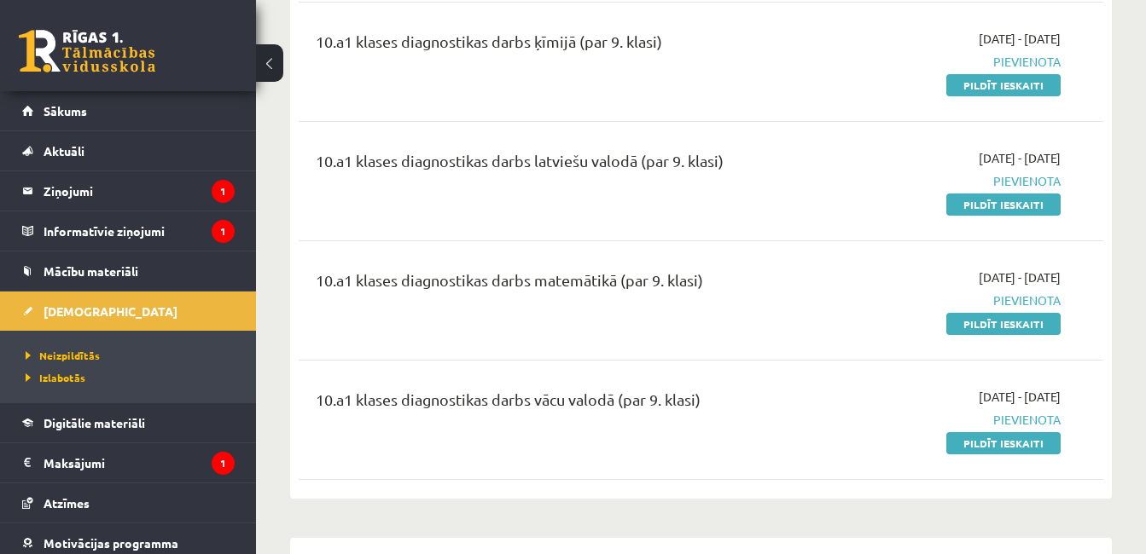
scroll to position [467, 0]
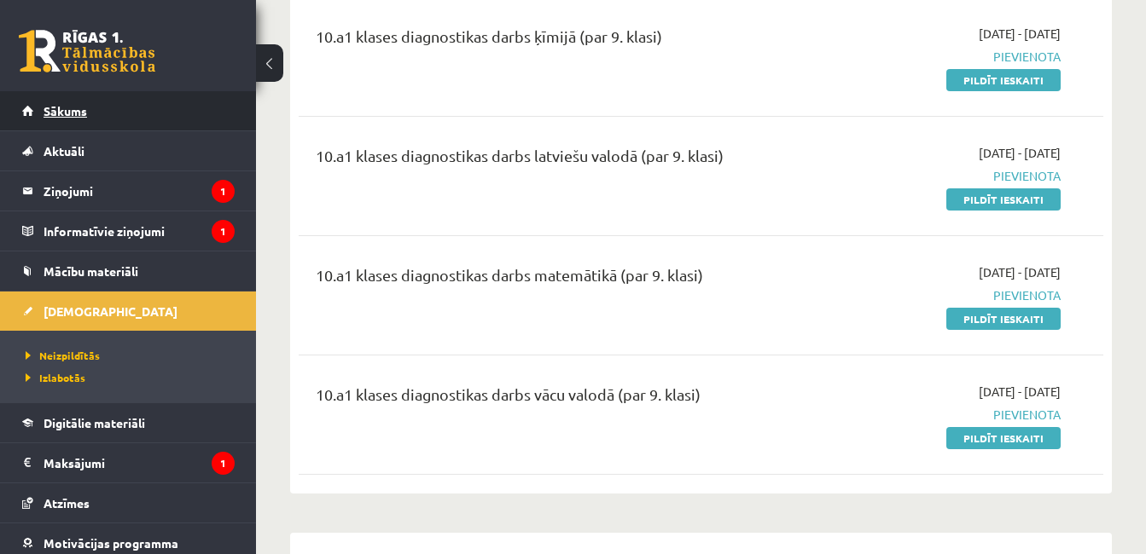
click at [195, 109] on link "Sākums" at bounding box center [128, 110] width 212 height 39
